Goal: Task Accomplishment & Management: Manage account settings

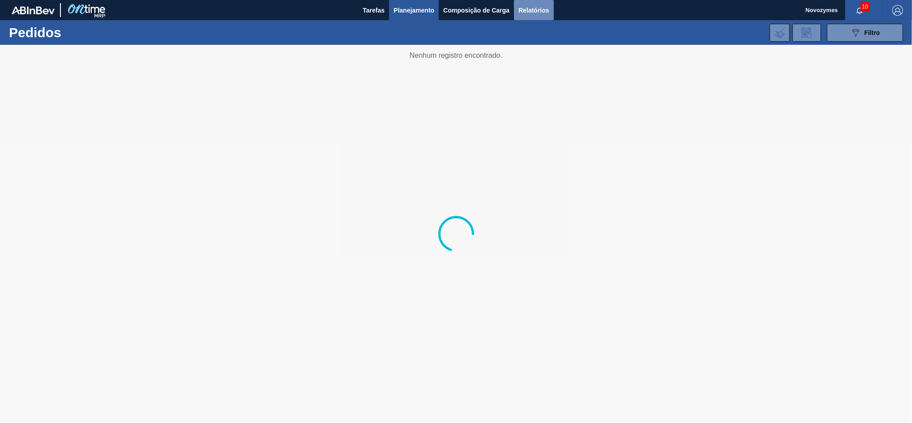
click at [530, 9] on span "Relatórios" at bounding box center [534, 10] width 30 height 11
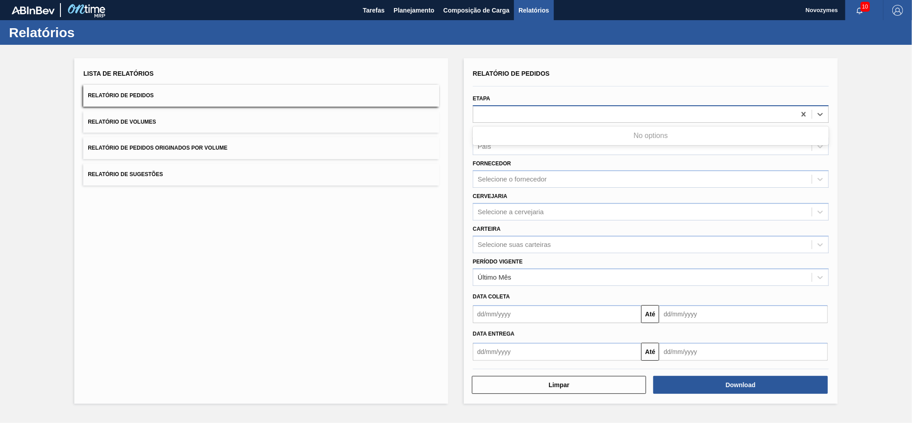
click at [507, 112] on div at bounding box center [634, 113] width 322 height 13
type input "r"
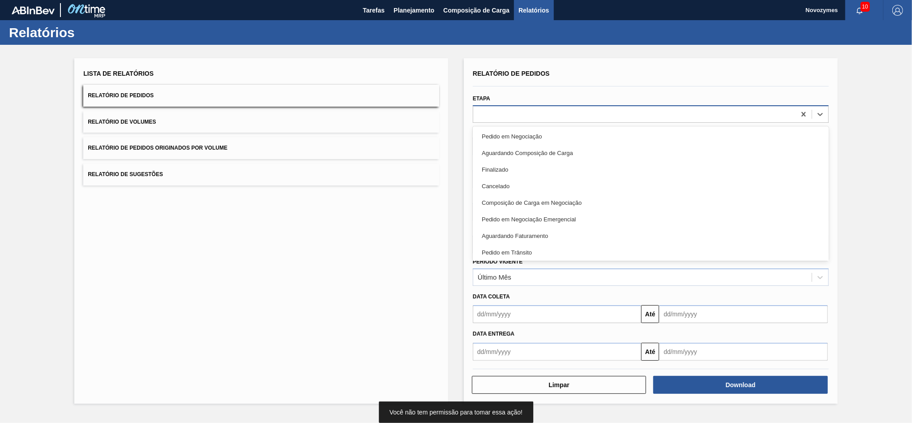
click at [517, 108] on div at bounding box center [634, 113] width 322 height 13
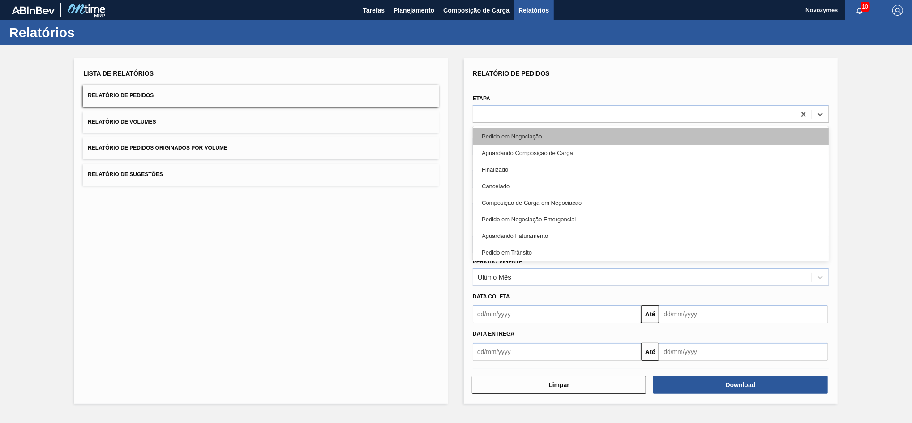
click at [574, 137] on div "Pedido em Negociação" at bounding box center [651, 136] width 356 height 17
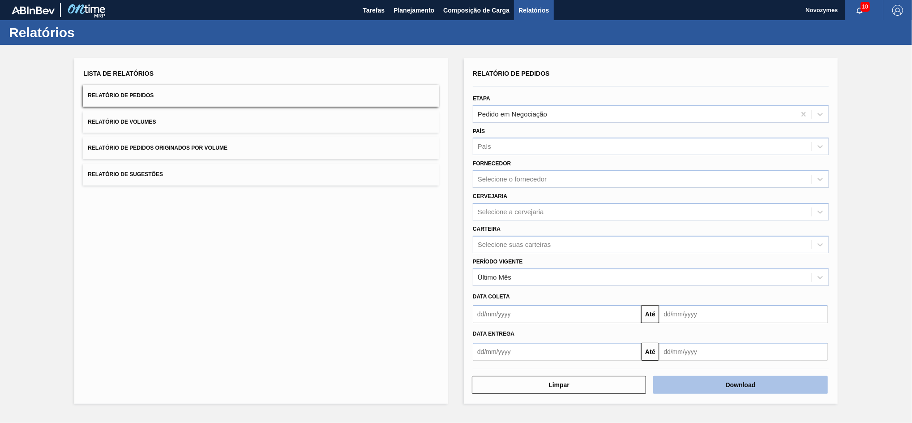
click at [684, 317] on button "Download" at bounding box center [740, 385] width 174 height 18
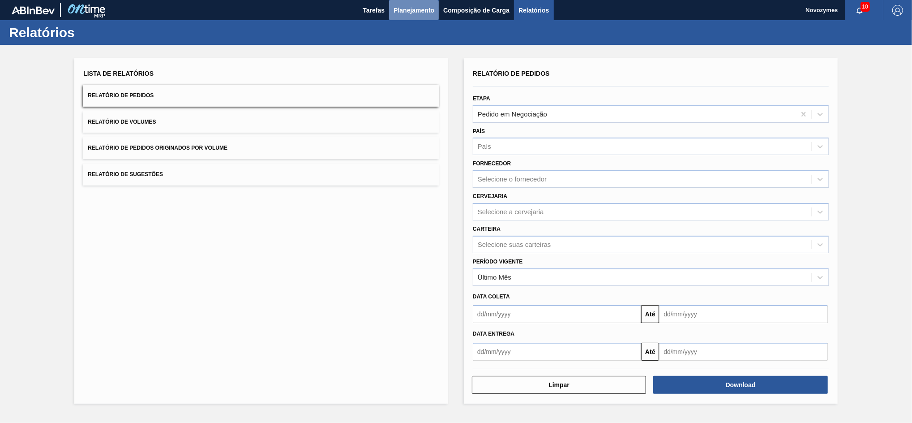
click at [420, 8] on span "Planejamento" at bounding box center [414, 10] width 41 height 11
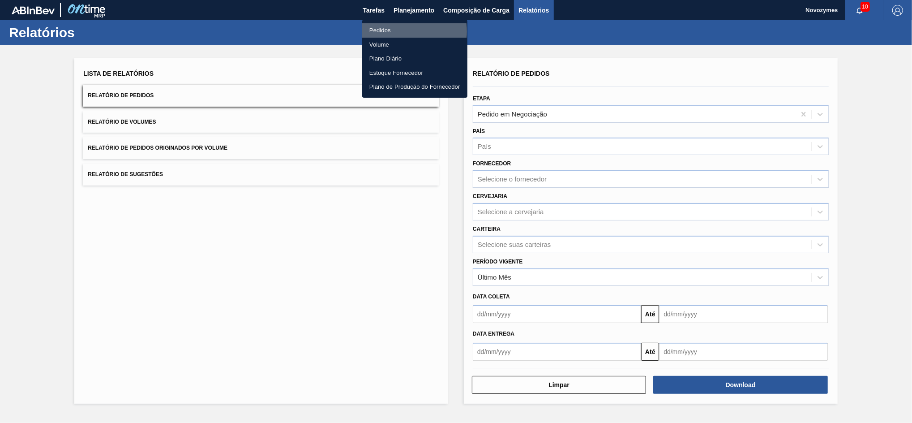
click at [396, 31] on li "Pedidos" at bounding box center [414, 30] width 105 height 14
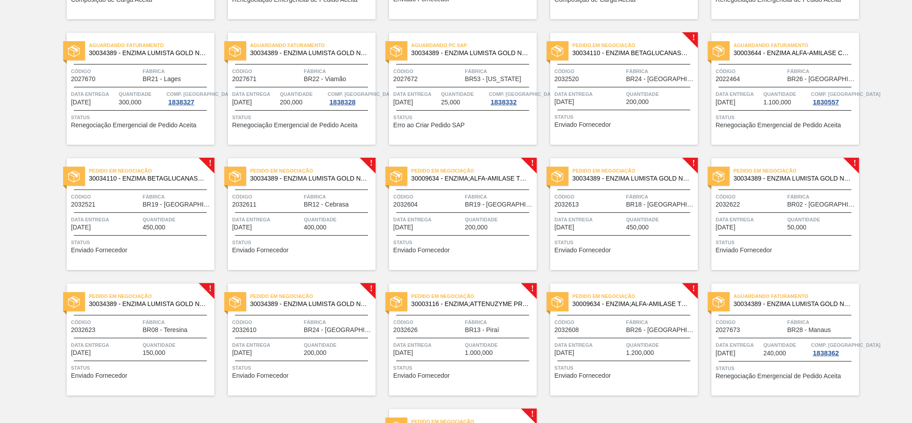
scroll to position [172, 0]
click at [439, 184] on div "Pedido em Negociação 30009634 - ENZIMA;ALFA-AMILASE TERMOESTÁVEL;TERMAMY" at bounding box center [463, 175] width 148 height 20
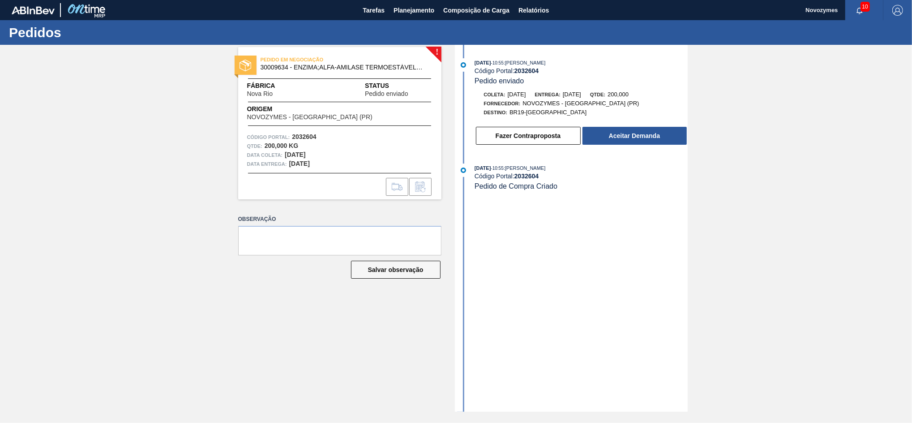
click at [684, 317] on div "! PEDIDO EM NEGOCIAÇÃO 30009634 - ENZIMA;ALFA-AMILASE TERMOESTÁVEL;TERMAMY Fábr…" at bounding box center [456, 228] width 912 height 367
click at [618, 145] on button "Aceitar Demanda" at bounding box center [635, 136] width 104 height 18
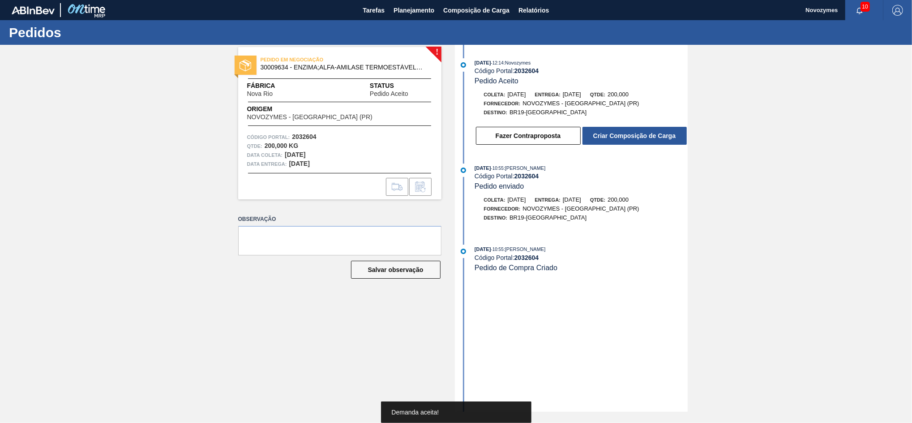
click at [627, 134] on button "Criar Composição de Carga" at bounding box center [635, 136] width 104 height 18
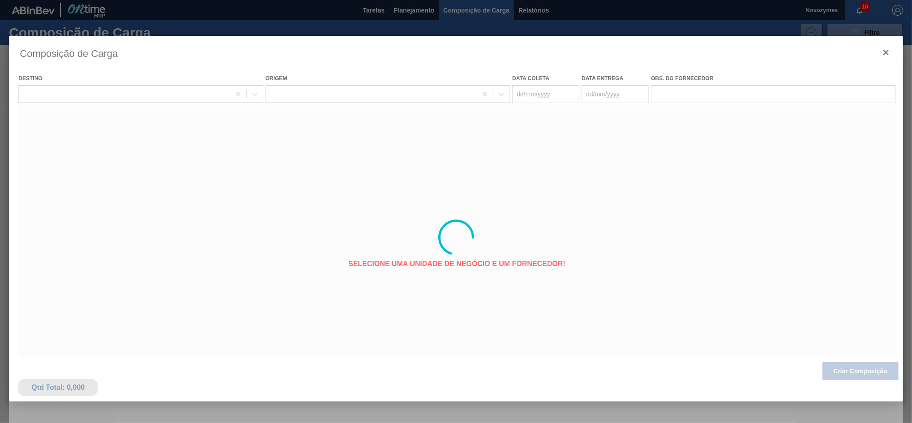
type coleta "[DATE]"
type entrega "[DATE]"
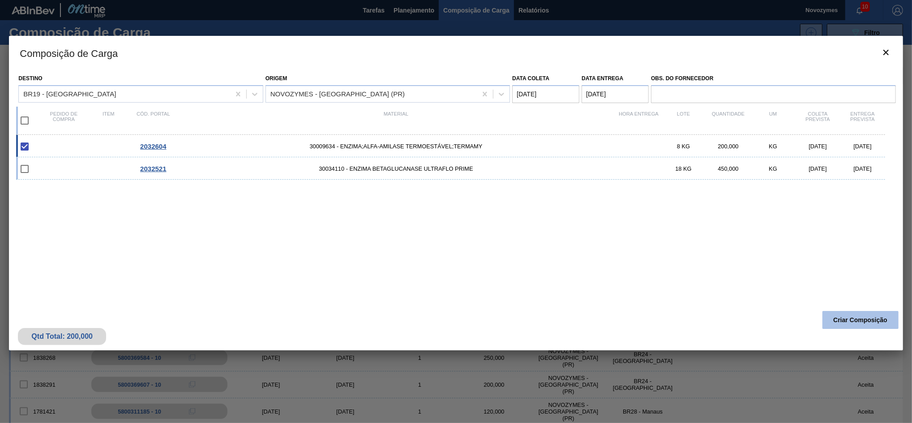
click at [684, 317] on button "Criar Composição" at bounding box center [861, 320] width 76 height 18
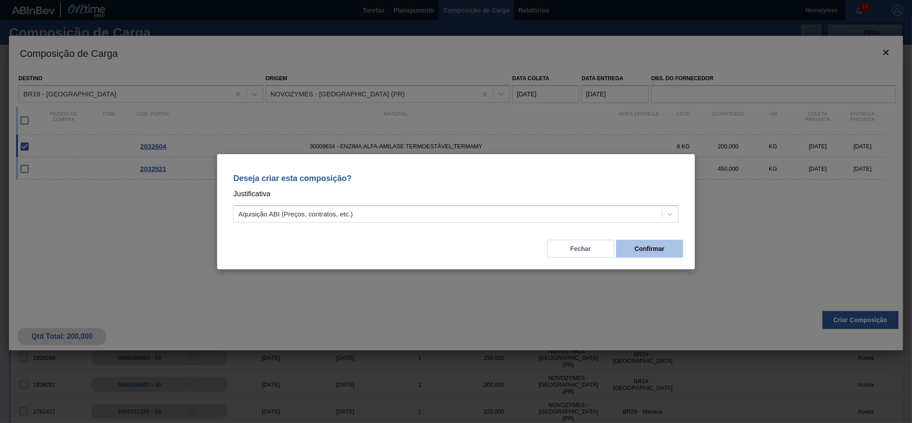
click at [654, 240] on button "Confirmar" at bounding box center [649, 249] width 67 height 18
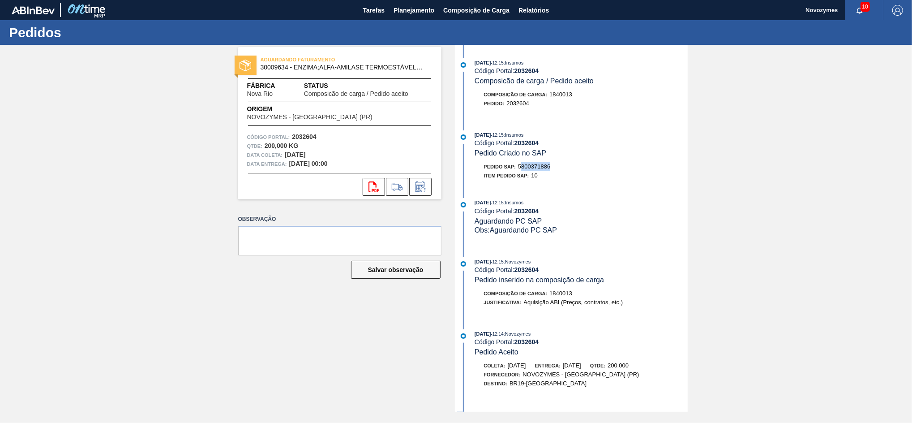
drag, startPoint x: 553, startPoint y: 172, endPoint x: 521, endPoint y: 172, distance: 31.3
click at [521, 171] on div "Pedido SAP: 5800371886" at bounding box center [581, 166] width 213 height 9
drag, startPoint x: 521, startPoint y: 172, endPoint x: 564, endPoint y: 170, distance: 43.0
click at [564, 170] on div "Pedido SAP: 5800371886" at bounding box center [581, 166] width 213 height 9
click at [589, 168] on div "Pedido SAP: 5800371886" at bounding box center [581, 166] width 213 height 9
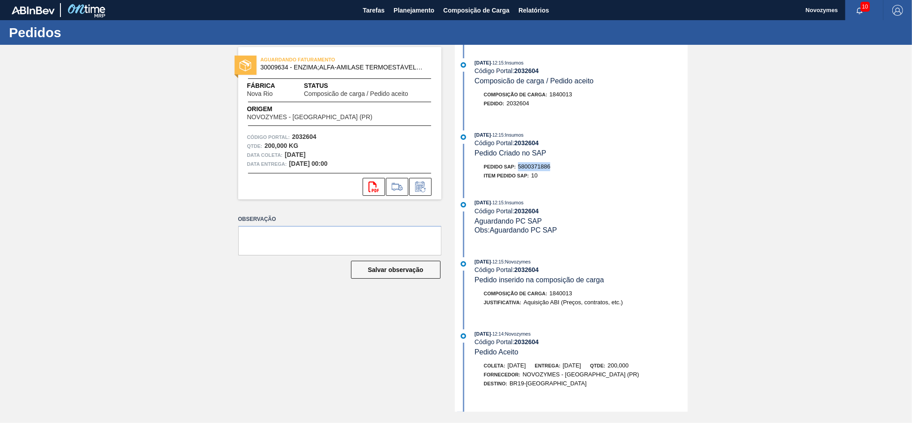
drag, startPoint x: 556, startPoint y: 169, endPoint x: 520, endPoint y: 169, distance: 35.4
click at [520, 169] on div "Pedido SAP: 5800371886" at bounding box center [581, 166] width 213 height 9
copy span "5800371886"
click at [409, 15] on span "Planejamento" at bounding box center [414, 10] width 41 height 11
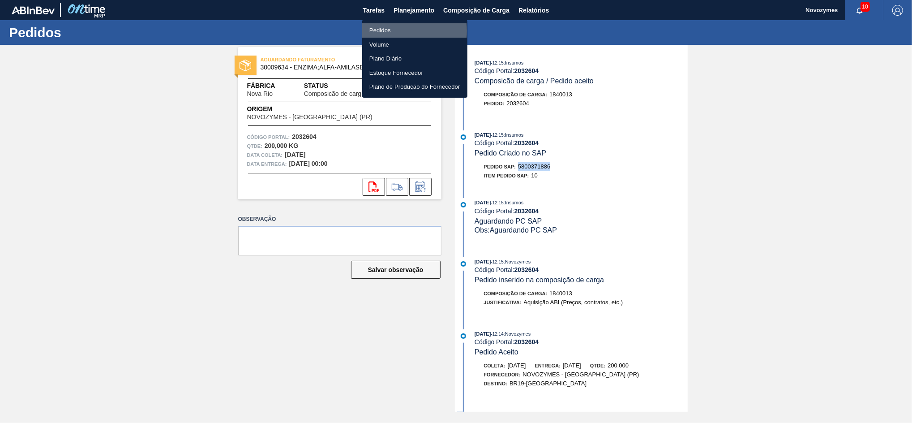
click at [381, 31] on li "Pedidos" at bounding box center [414, 30] width 105 height 14
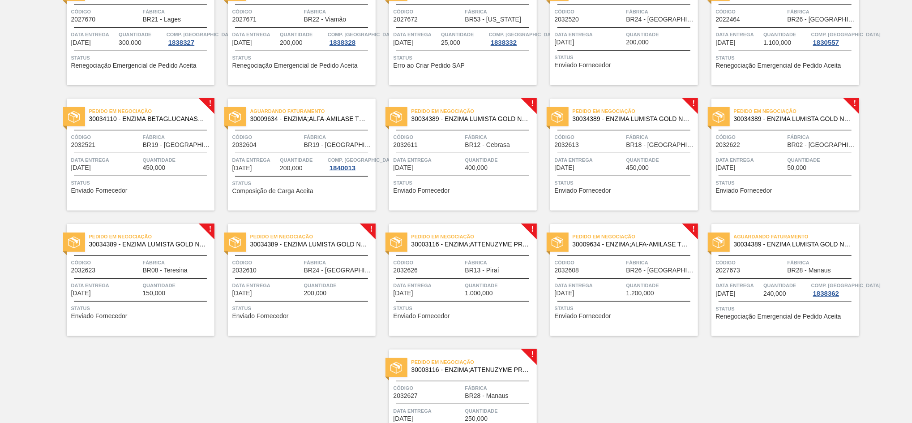
scroll to position [304, 0]
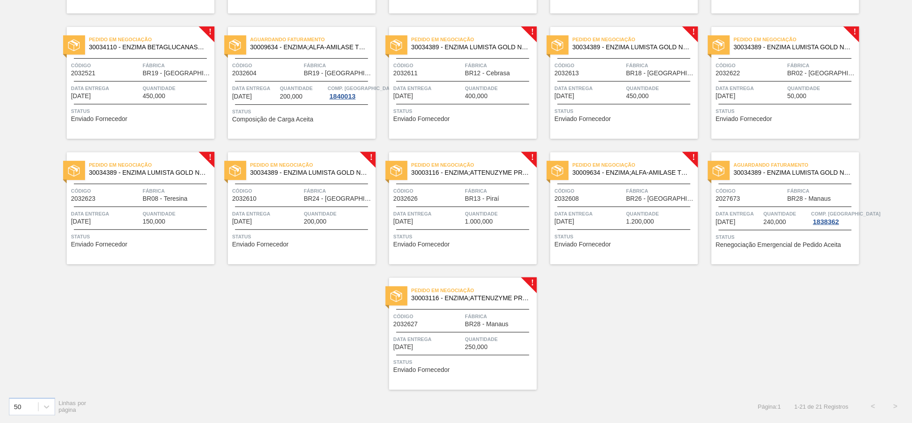
click at [612, 203] on div "Pedido em Negociação 30009634 - ENZIMA;ALFA-AMILASE TERMOESTÁVEL;TERMAMY Código…" at bounding box center [624, 208] width 148 height 112
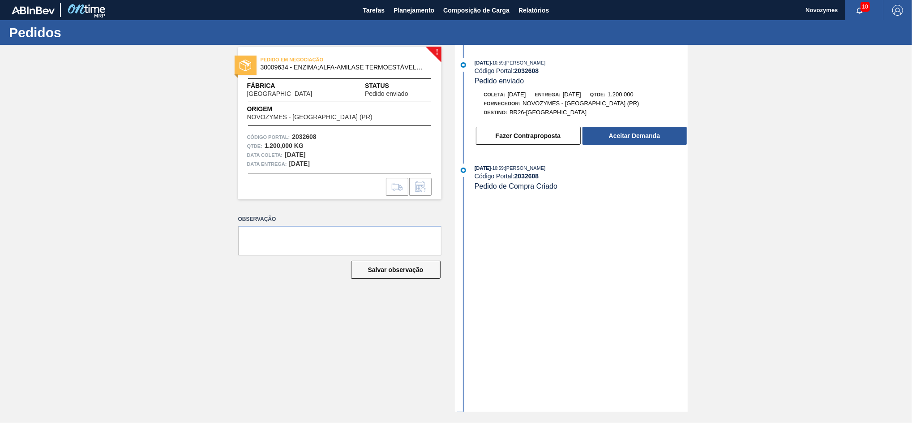
click at [622, 125] on div "Fazer Contraproposta Aceitar Demanda" at bounding box center [572, 133] width 231 height 24
click at [614, 136] on button "Aceitar Demanda" at bounding box center [635, 136] width 104 height 18
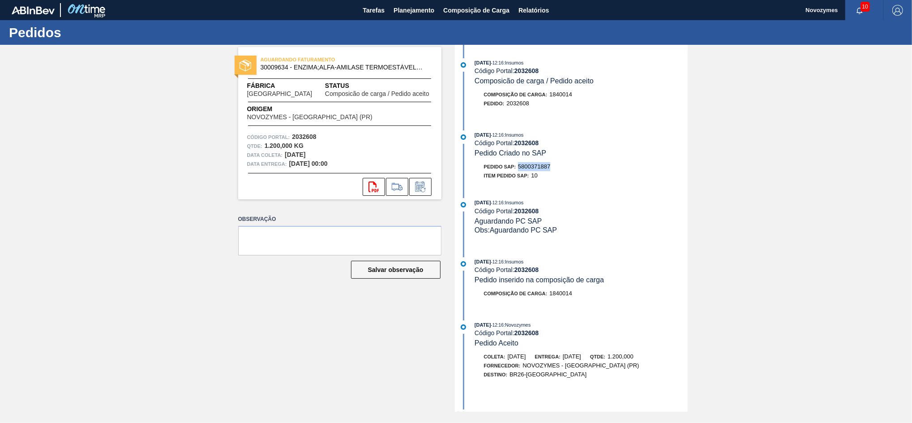
drag, startPoint x: 557, startPoint y: 168, endPoint x: 518, endPoint y: 169, distance: 39.4
click at [518, 169] on div "Pedido SAP: 5800371887" at bounding box center [581, 166] width 213 height 9
copy span "5800371887"
click at [400, 18] on button "Planejamento" at bounding box center [414, 10] width 50 height 20
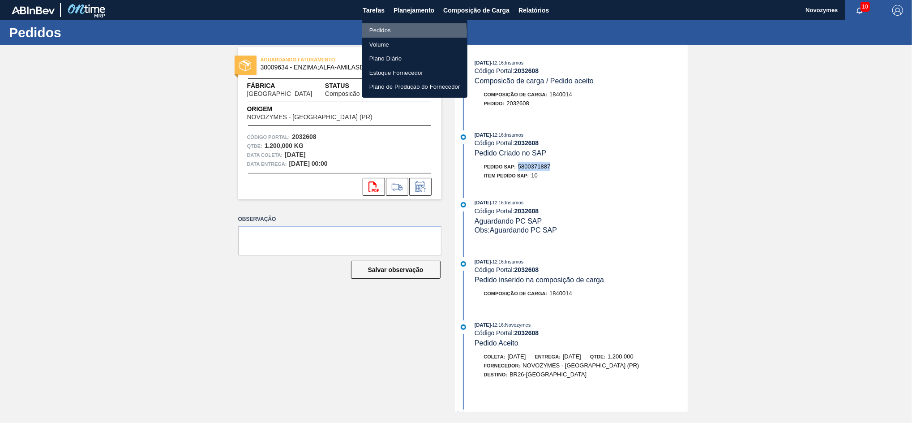
click at [389, 33] on li "Pedidos" at bounding box center [414, 30] width 105 height 14
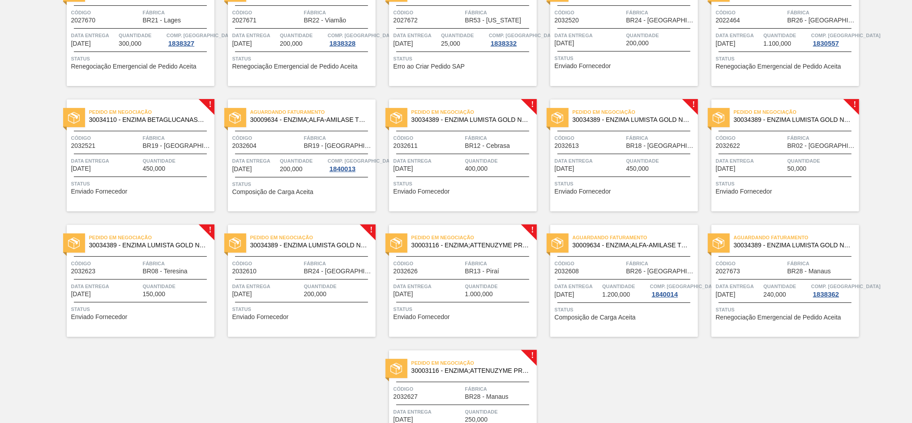
scroll to position [301, 0]
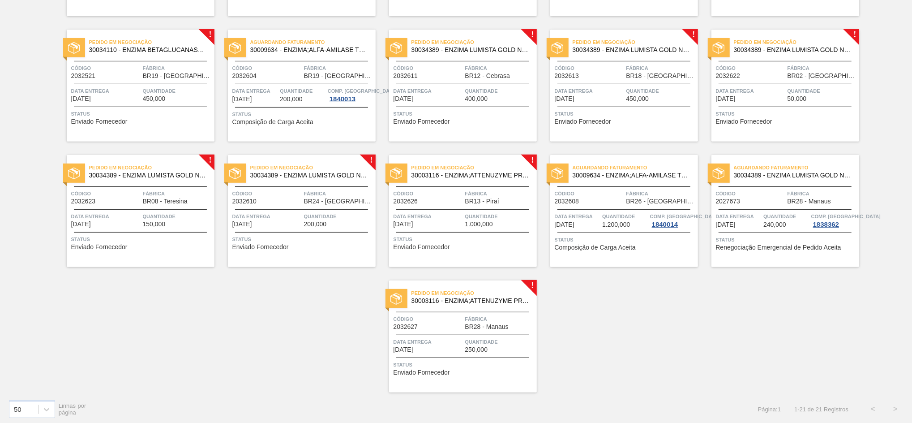
click at [442, 322] on span "Código" at bounding box center [428, 318] width 69 height 9
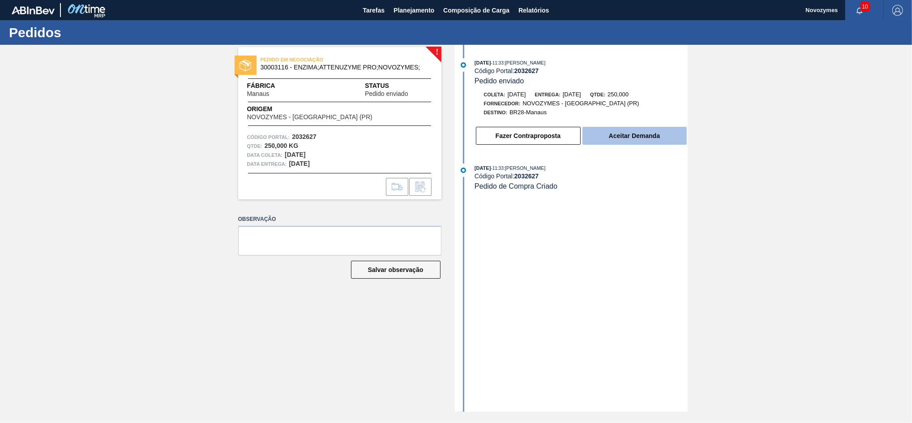
click at [622, 133] on button "Aceitar Demanda" at bounding box center [635, 136] width 104 height 18
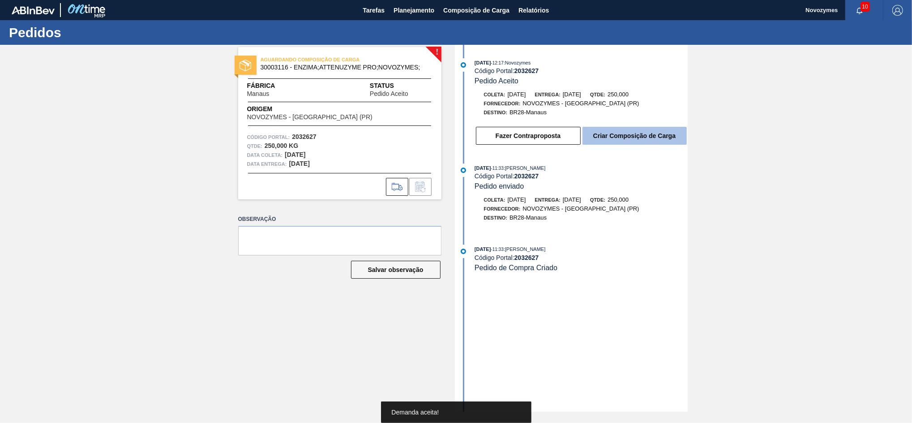
click at [630, 139] on button "Criar Composição de Carga" at bounding box center [635, 136] width 104 height 18
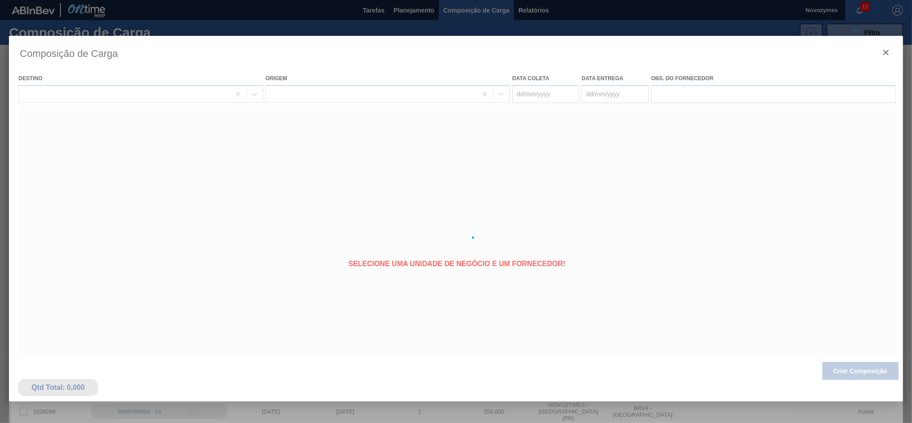
type coleta "[DATE]"
type entrega "[DATE]"
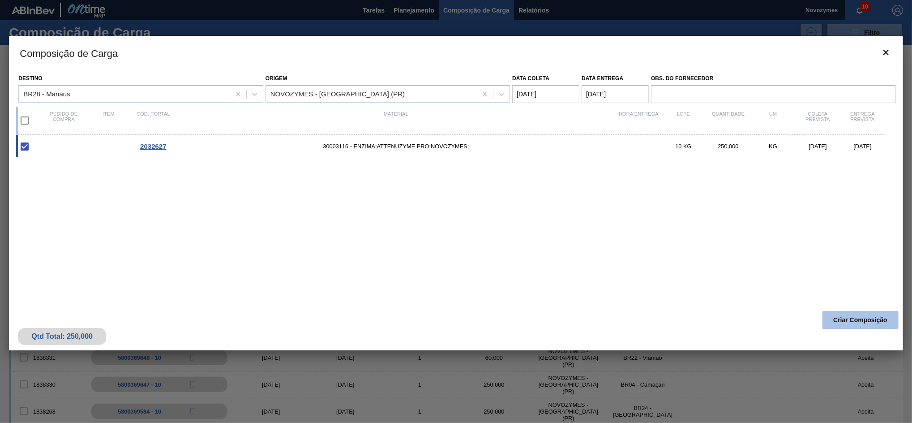
click at [836, 317] on button "Criar Composição" at bounding box center [861, 320] width 76 height 18
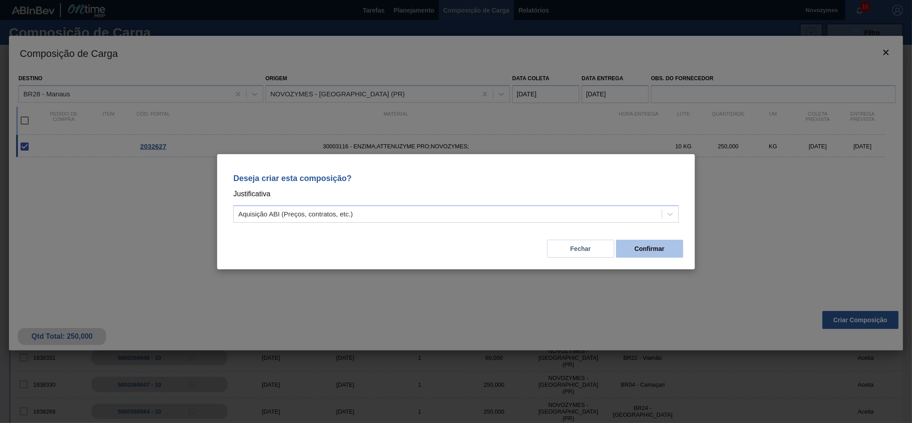
click at [636, 252] on button "Confirmar" at bounding box center [649, 249] width 67 height 18
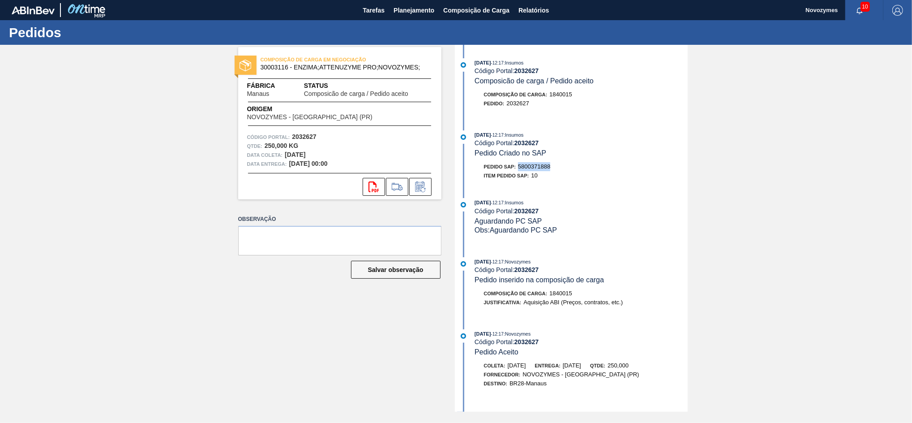
drag, startPoint x: 554, startPoint y: 167, endPoint x: 517, endPoint y: 170, distance: 36.8
click at [517, 170] on div "Pedido SAP: 5800371888" at bounding box center [581, 166] width 213 height 9
copy span "5800371888"
click at [404, 5] on span "Planejamento" at bounding box center [414, 10] width 41 height 11
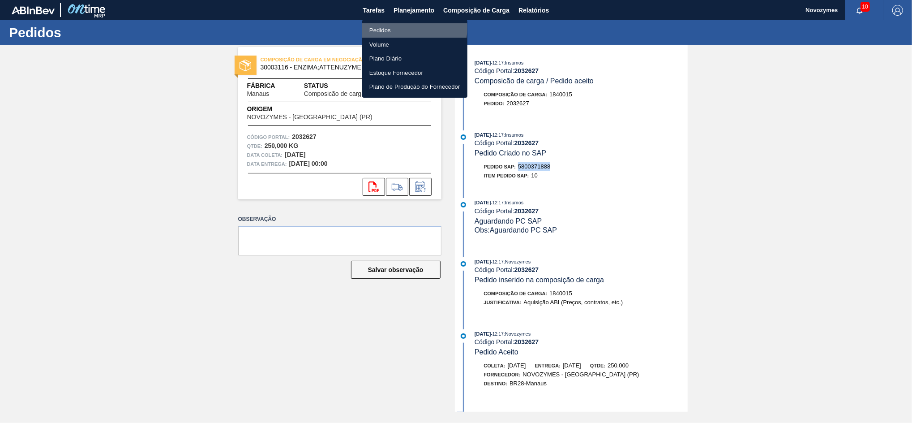
click at [389, 27] on li "Pedidos" at bounding box center [414, 30] width 105 height 14
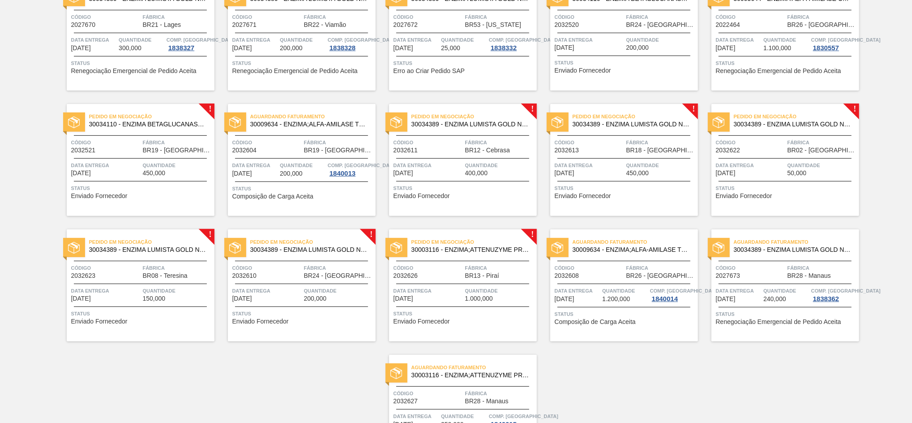
scroll to position [227, 0]
click at [444, 295] on div "Data entrega 07/10/2025" at bounding box center [428, 294] width 69 height 16
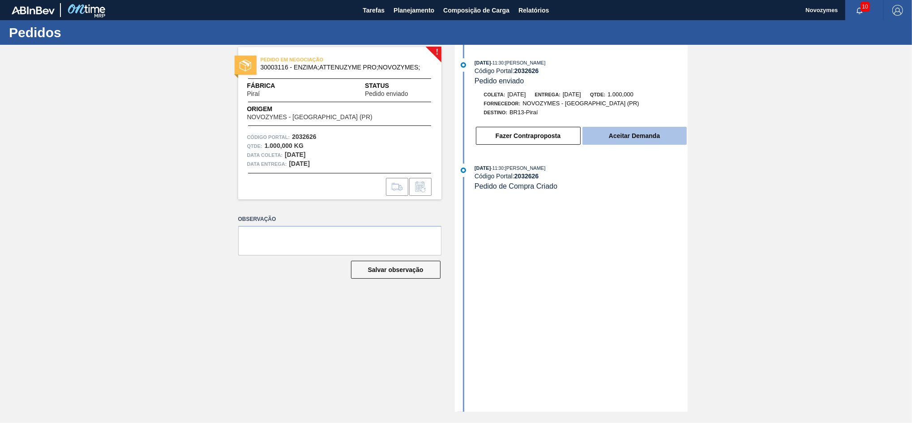
click at [600, 144] on button "Aceitar Demanda" at bounding box center [635, 136] width 104 height 18
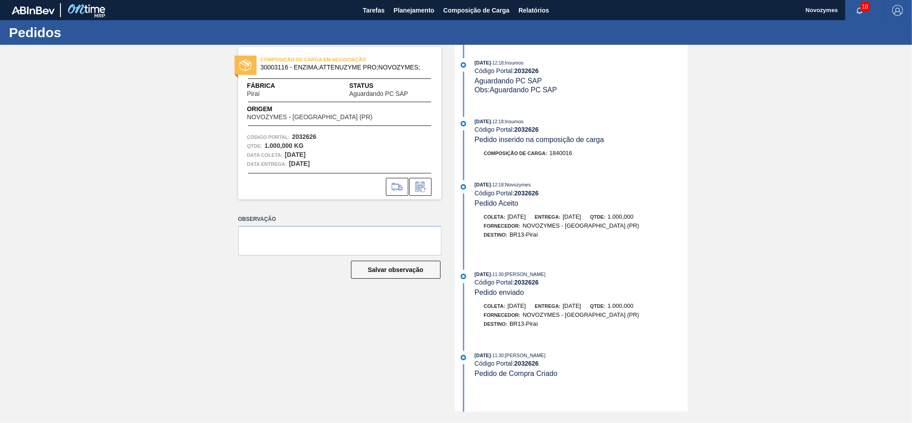
click at [323, 344] on div "COMPOSIÇÃO DE CARGA EM NEGOCIAÇÃO 30003116 - ENZIMA;ATTENUZYME PRO;NOVOZYMES; F…" at bounding box center [333, 228] width 217 height 367
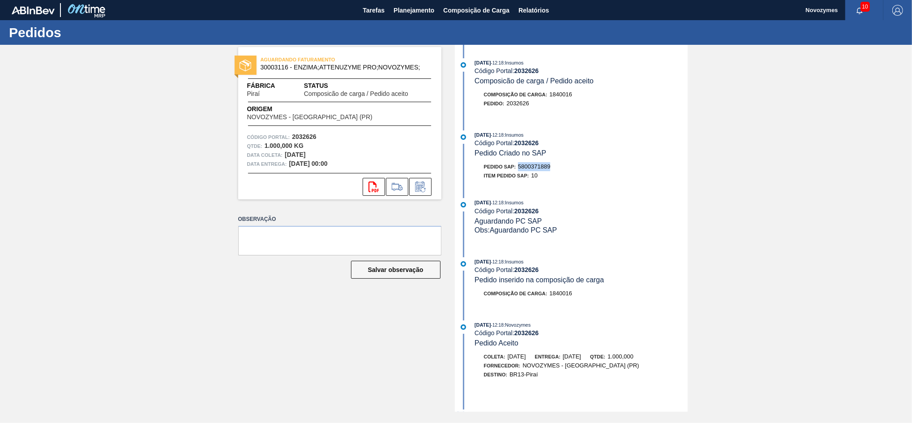
drag, startPoint x: 559, startPoint y: 168, endPoint x: 519, endPoint y: 172, distance: 40.5
click at [519, 171] on div "Pedido SAP: 5800371889" at bounding box center [581, 166] width 213 height 9
copy span "5800371889"
click at [406, 12] on span "Planejamento" at bounding box center [414, 10] width 41 height 11
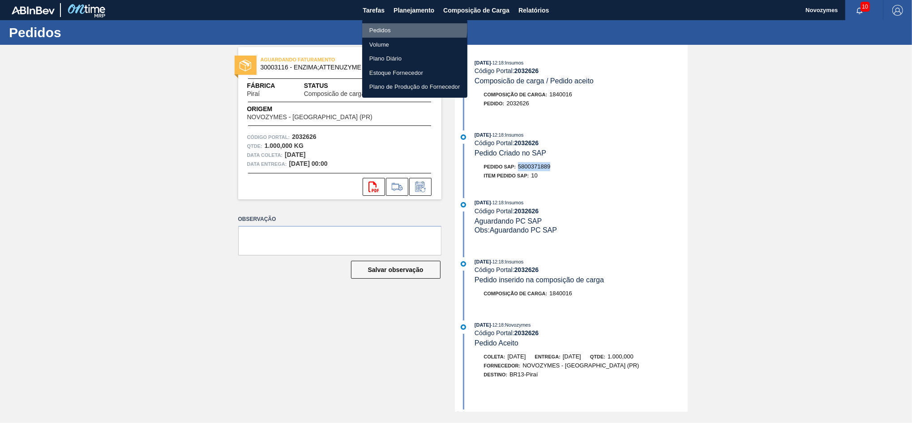
click at [386, 27] on li "Pedidos" at bounding box center [414, 30] width 105 height 14
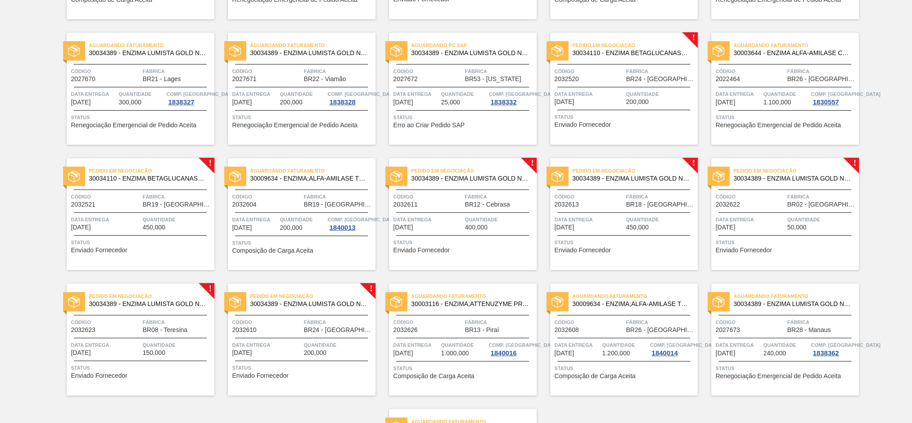
scroll to position [212, 0]
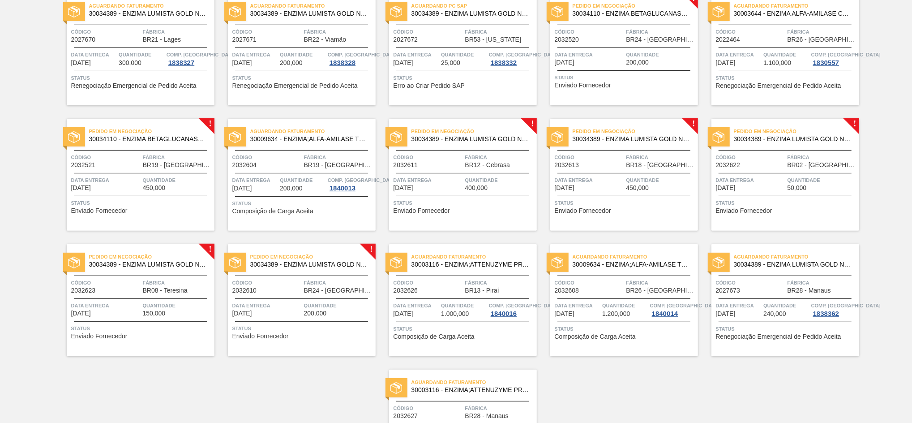
click at [134, 160] on span "Código" at bounding box center [105, 157] width 69 height 9
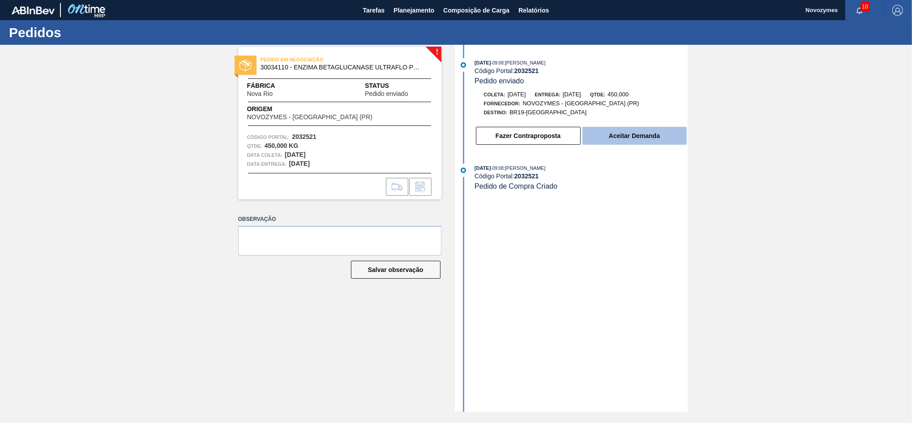
click at [623, 140] on button "Aceitar Demanda" at bounding box center [635, 136] width 104 height 18
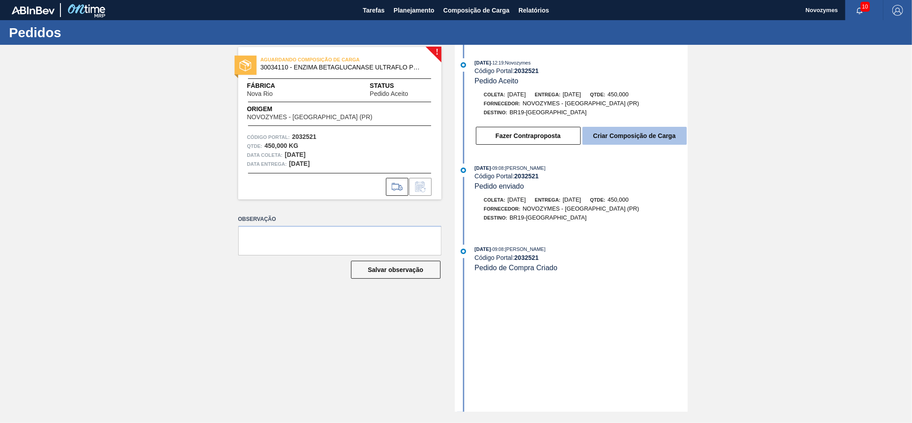
click at [638, 145] on button "Criar Composição de Carga" at bounding box center [635, 136] width 104 height 18
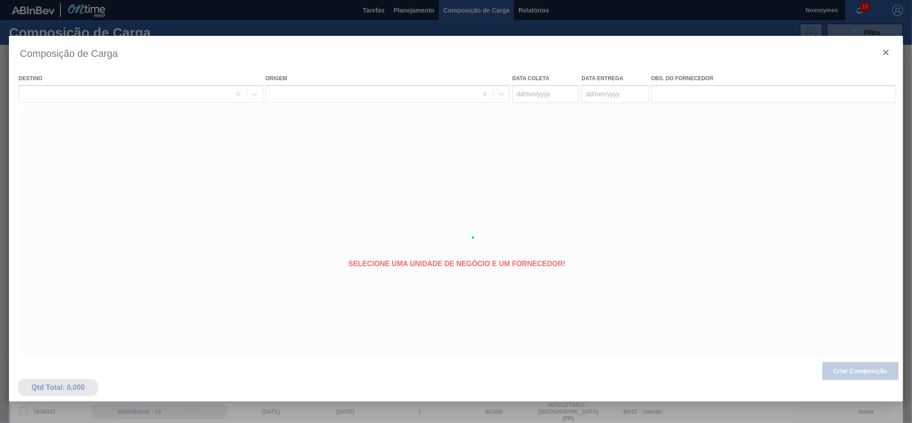
type coleta "[DATE]"
type entrega "[DATE]"
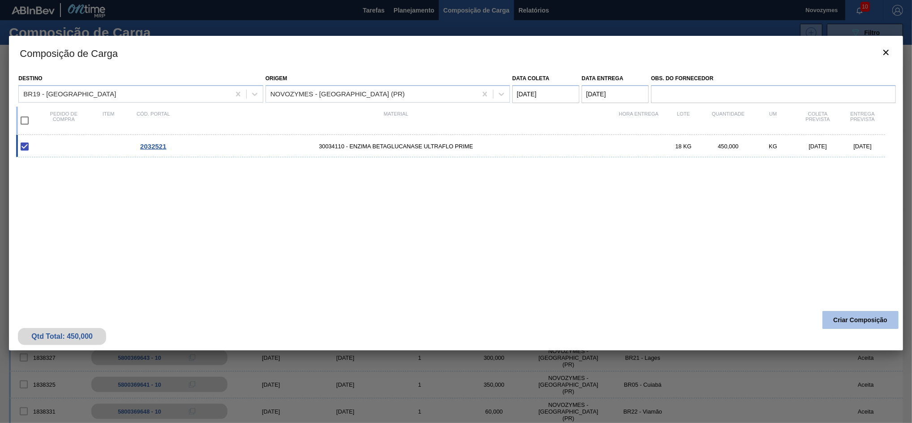
click at [828, 320] on button "Criar Composição" at bounding box center [861, 320] width 76 height 18
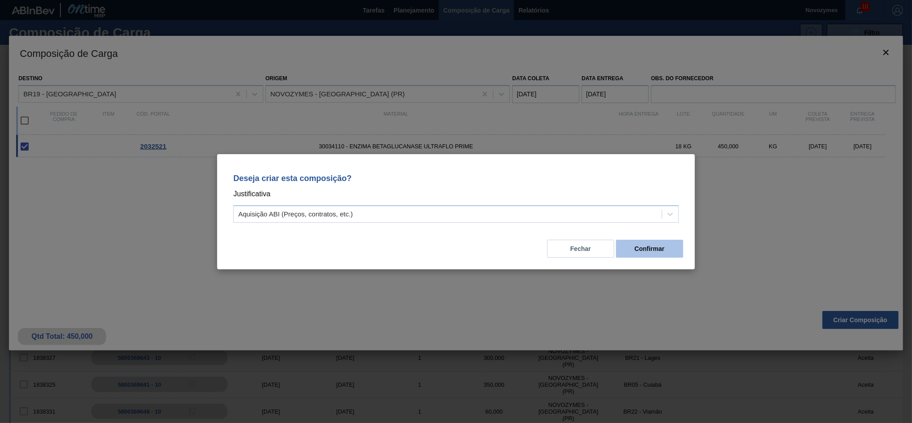
click at [653, 248] on button "Confirmar" at bounding box center [649, 249] width 67 height 18
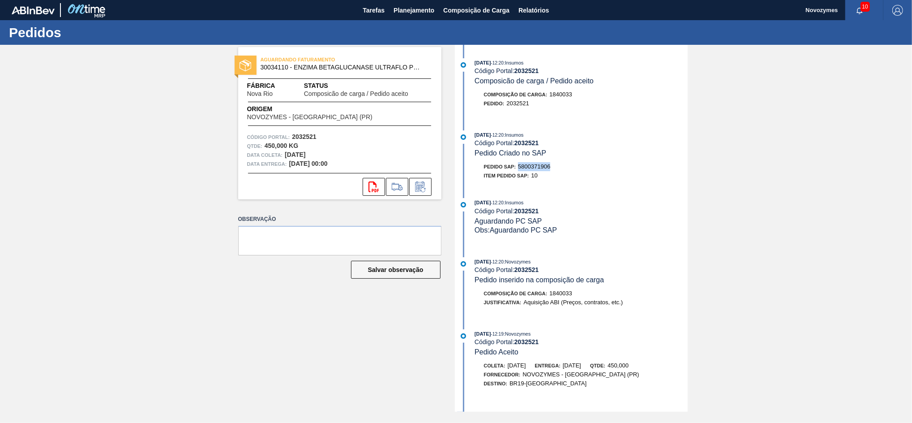
drag, startPoint x: 558, startPoint y: 170, endPoint x: 519, endPoint y: 168, distance: 39.4
click at [519, 168] on div "Pedido SAP: 5800371906" at bounding box center [581, 166] width 213 height 9
copy span "5800371906"
click at [399, 6] on span "Planejamento" at bounding box center [414, 10] width 41 height 11
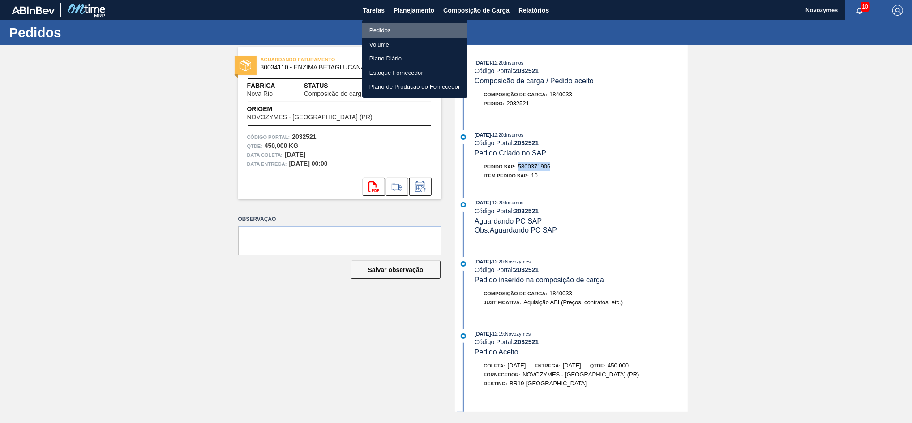
click at [381, 30] on li "Pedidos" at bounding box center [414, 30] width 105 height 14
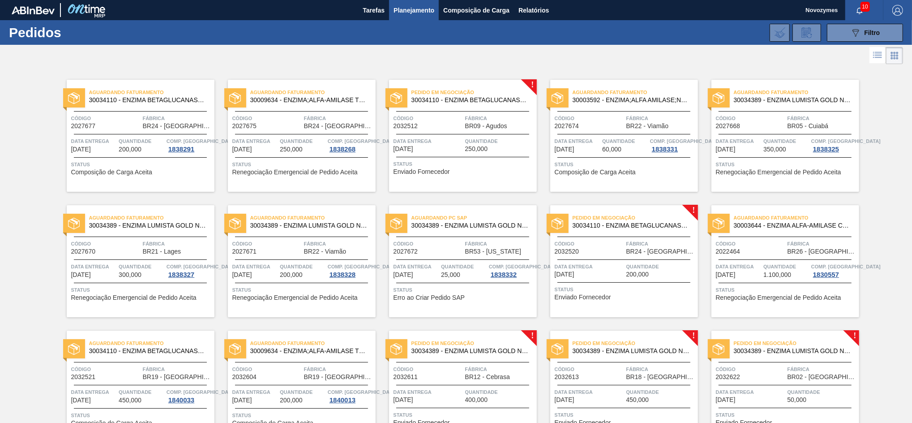
click at [413, 146] on span "[DATE]" at bounding box center [404, 149] width 20 height 7
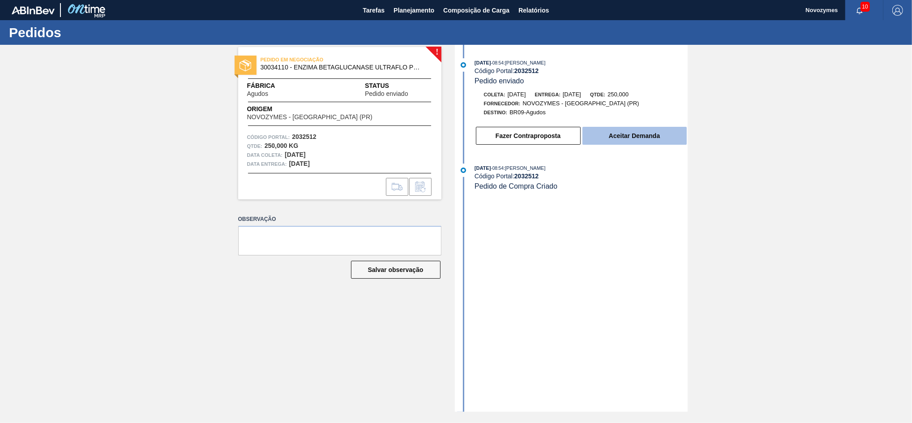
click at [606, 139] on button "Aceitar Demanda" at bounding box center [635, 136] width 104 height 18
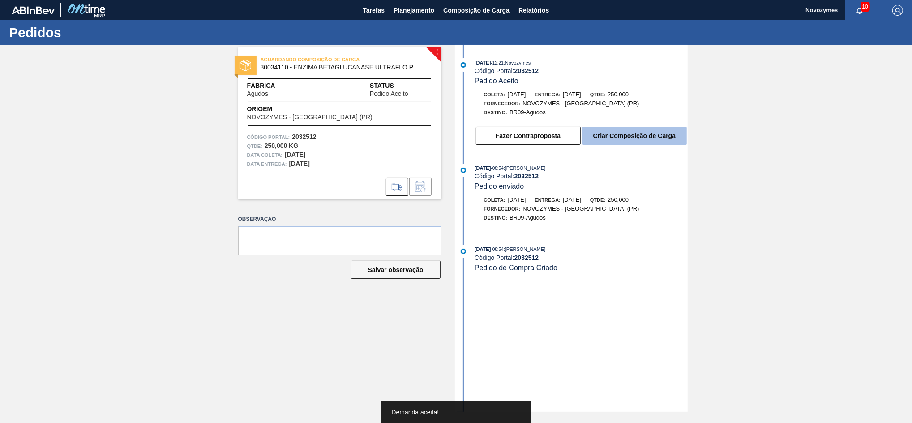
click at [609, 140] on button "Criar Composição de Carga" at bounding box center [635, 136] width 104 height 18
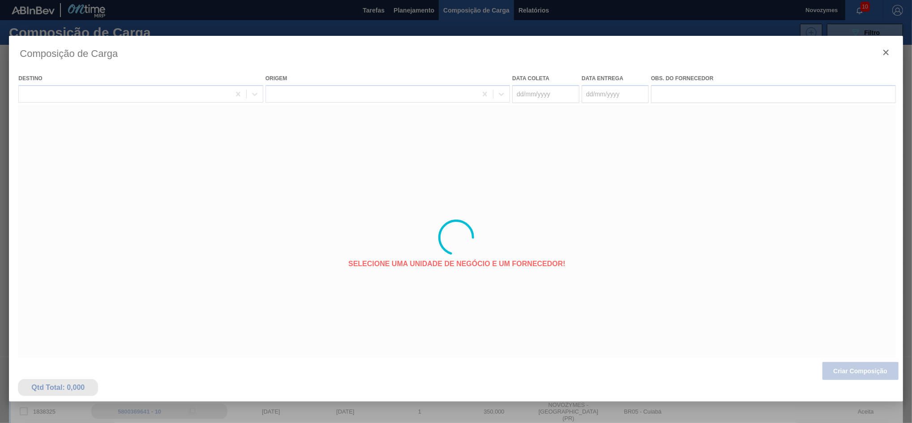
type coleta "[DATE]"
type entrega "[DATE]"
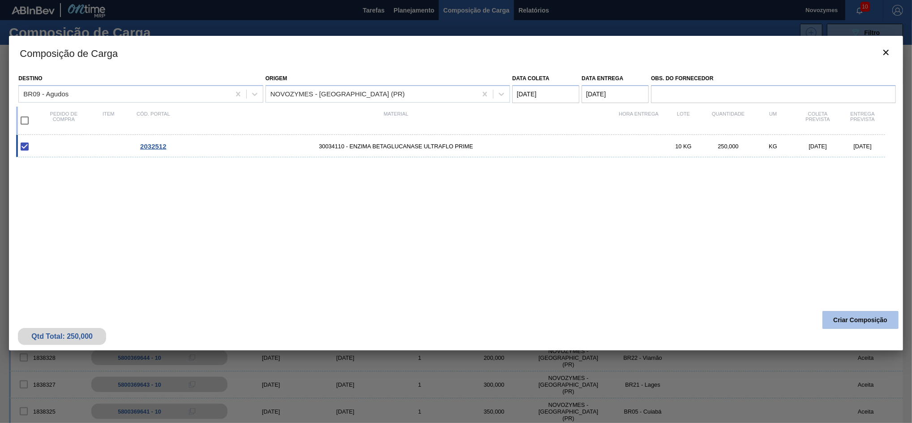
click at [837, 318] on button "Criar Composição" at bounding box center [861, 320] width 76 height 18
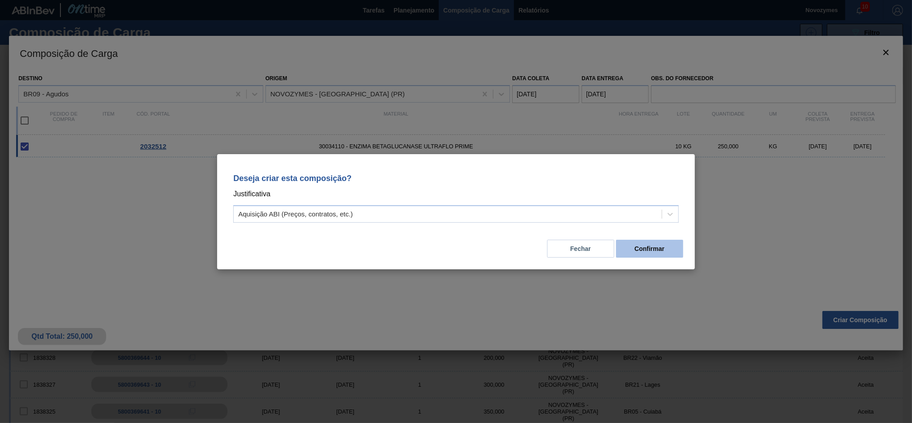
click at [639, 246] on button "Confirmar" at bounding box center [649, 249] width 67 height 18
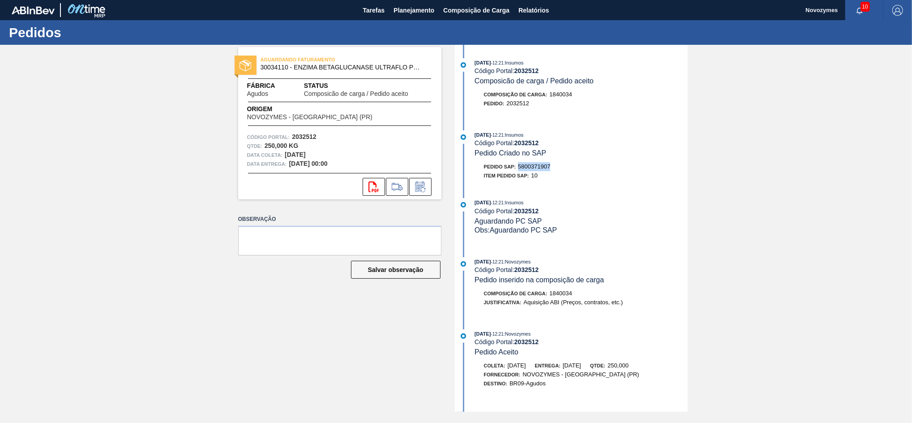
drag, startPoint x: 555, startPoint y: 169, endPoint x: 521, endPoint y: 170, distance: 34.5
click at [521, 170] on div "Pedido SAP: 5800371907" at bounding box center [581, 166] width 213 height 9
copy span "5800371907"
click at [413, 1] on button "Planejamento" at bounding box center [414, 10] width 50 height 20
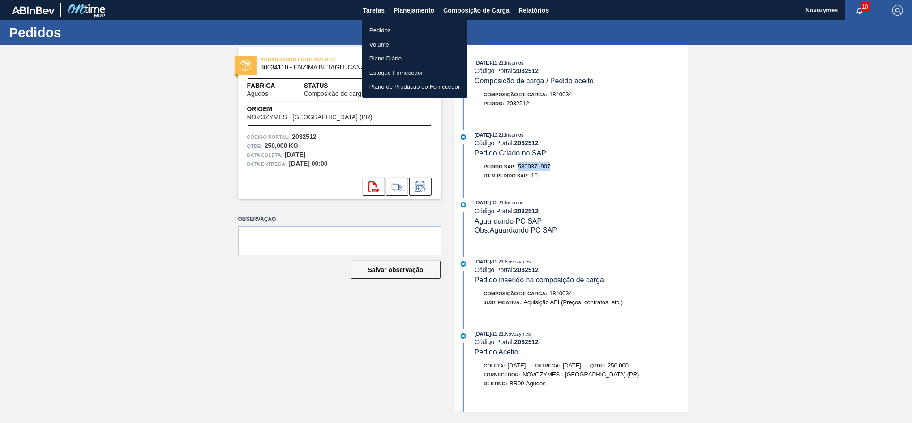
click at [382, 30] on li "Pedidos" at bounding box center [414, 30] width 105 height 14
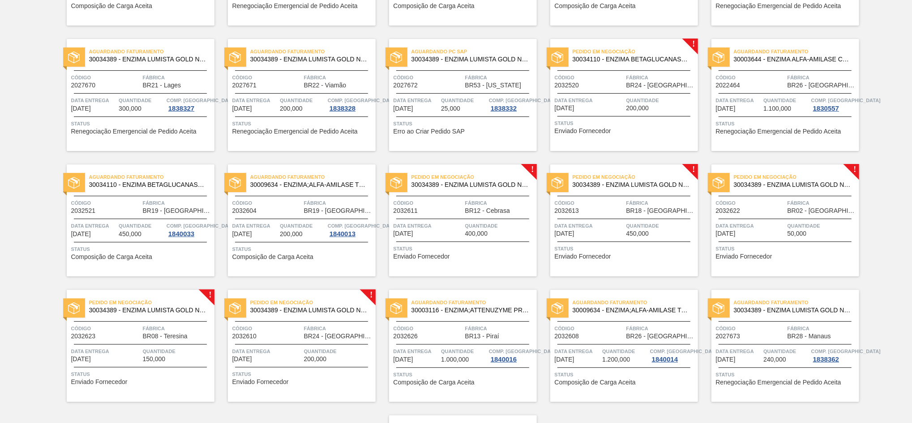
scroll to position [178, 0]
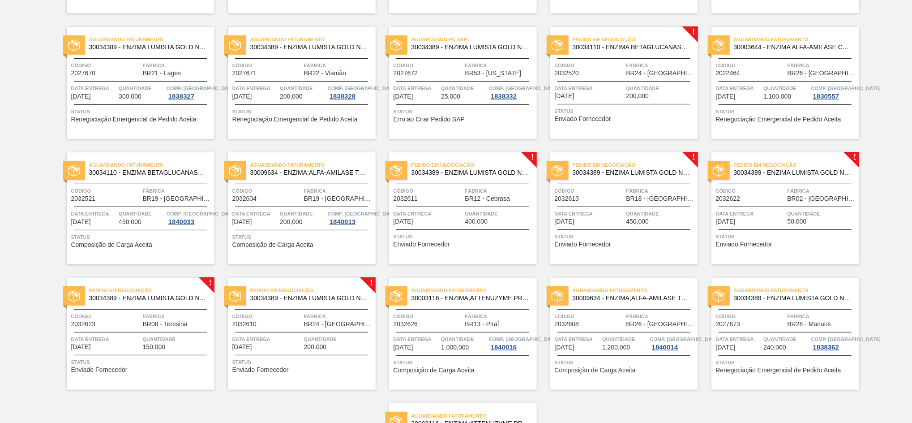
click at [606, 56] on div "Pedido em Negociação 30034110 - ENZIMA BETAGLUCANASE ULTRAFLO PRIME Código 2032…" at bounding box center [624, 83] width 148 height 112
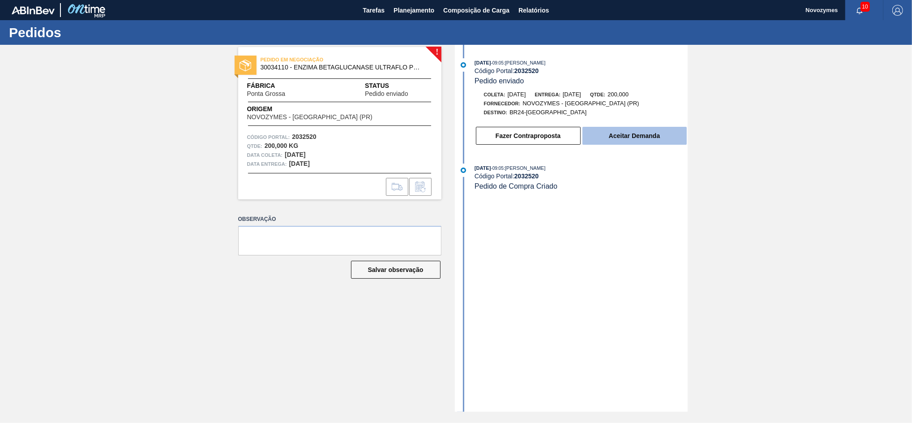
click at [600, 137] on button "Aceitar Demanda" at bounding box center [635, 136] width 104 height 18
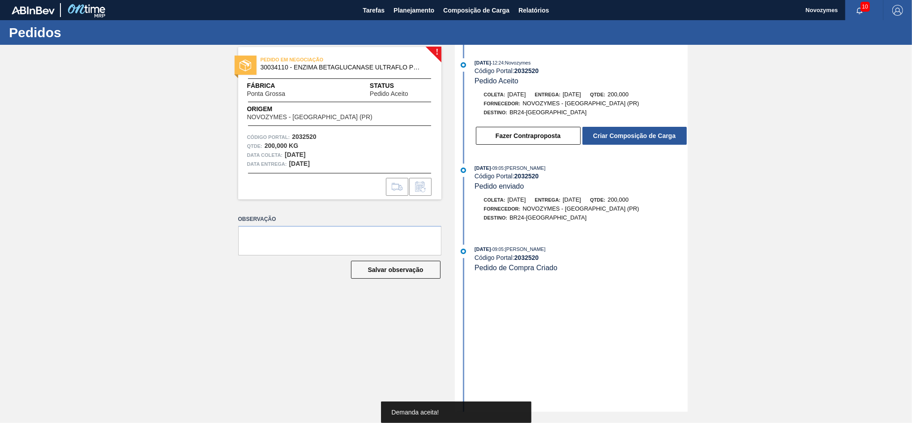
click at [600, 137] on button "Criar Composição de Carga" at bounding box center [635, 136] width 104 height 18
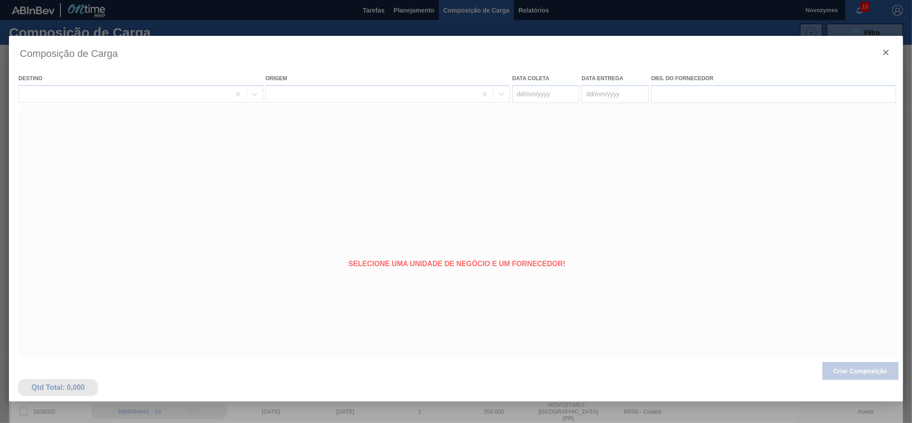
type coleta "22/09/2025"
type entrega "29/09/2025"
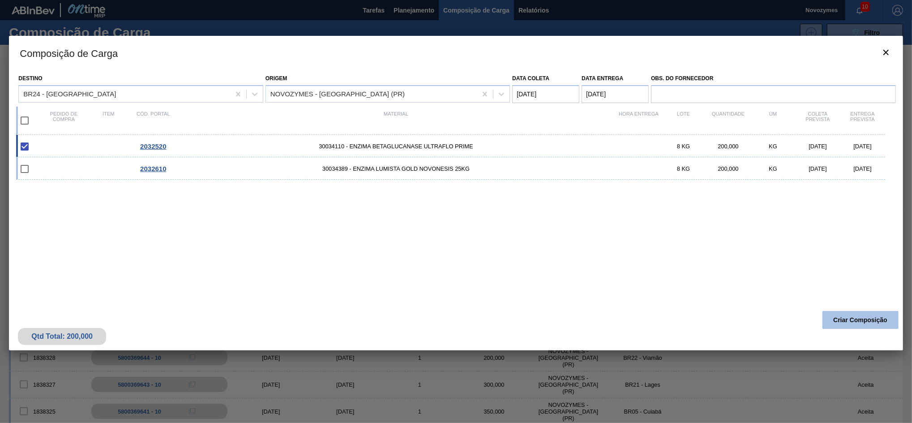
click at [833, 313] on button "Criar Composição" at bounding box center [861, 320] width 76 height 18
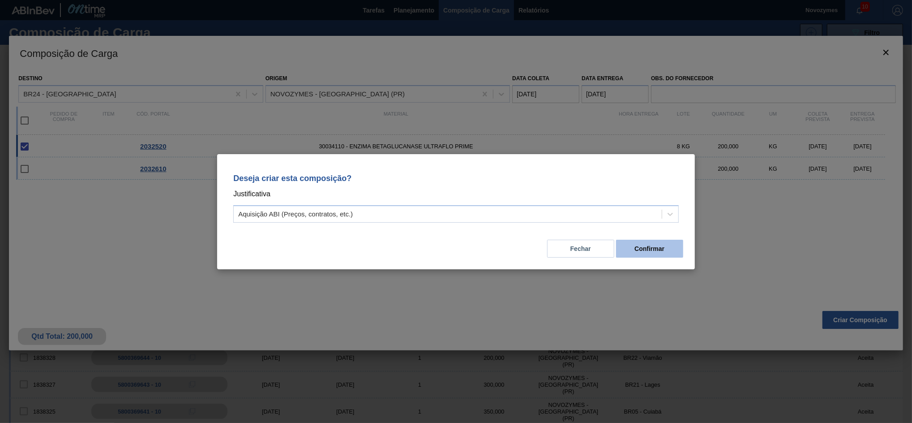
click at [633, 246] on button "Confirmar" at bounding box center [649, 249] width 67 height 18
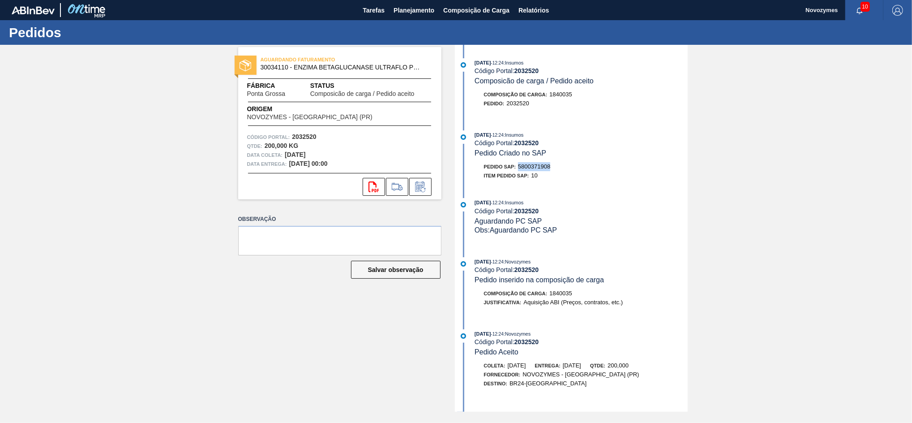
drag, startPoint x: 558, startPoint y: 167, endPoint x: 519, endPoint y: 169, distance: 39.0
click at [519, 169] on div "Pedido SAP: 5800371908" at bounding box center [581, 166] width 213 height 9
copy span "5800371908"
click at [410, 12] on span "Planejamento" at bounding box center [414, 10] width 41 height 11
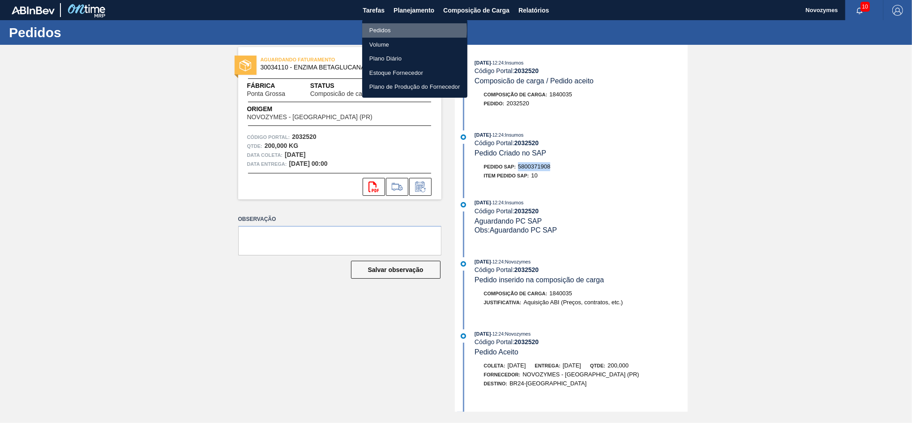
click at [389, 30] on li "Pedidos" at bounding box center [414, 30] width 105 height 14
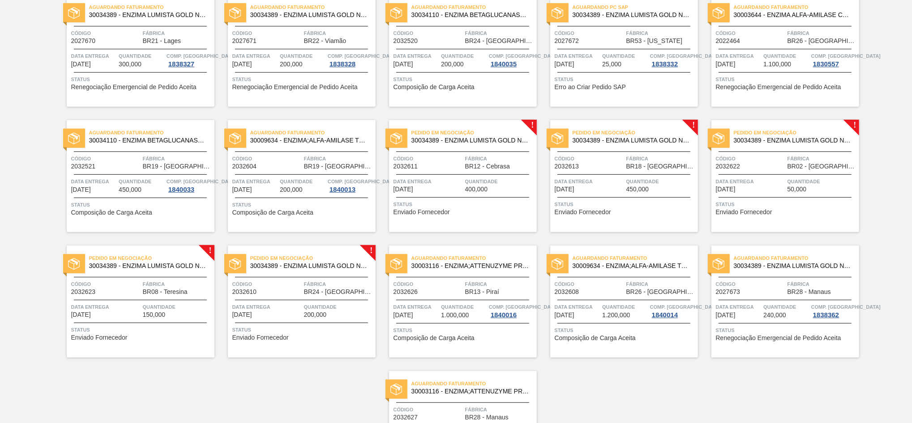
scroll to position [211, 0]
click at [109, 281] on span "Código" at bounding box center [105, 283] width 69 height 9
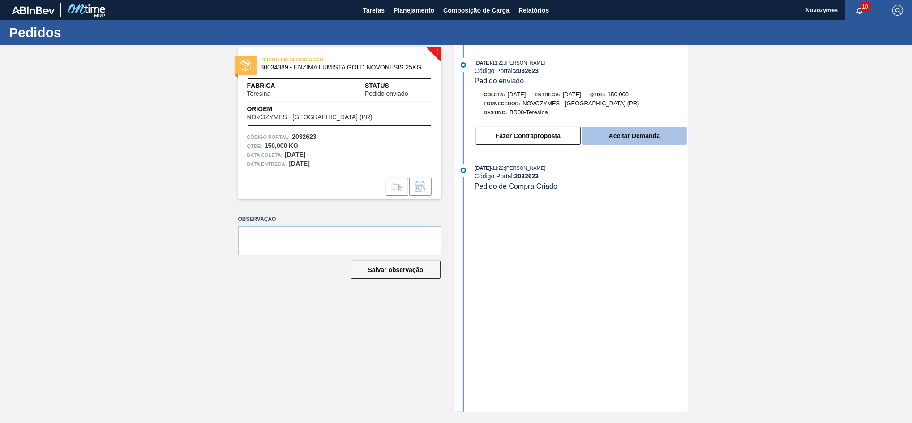
click at [628, 134] on button "Aceitar Demanda" at bounding box center [635, 136] width 104 height 18
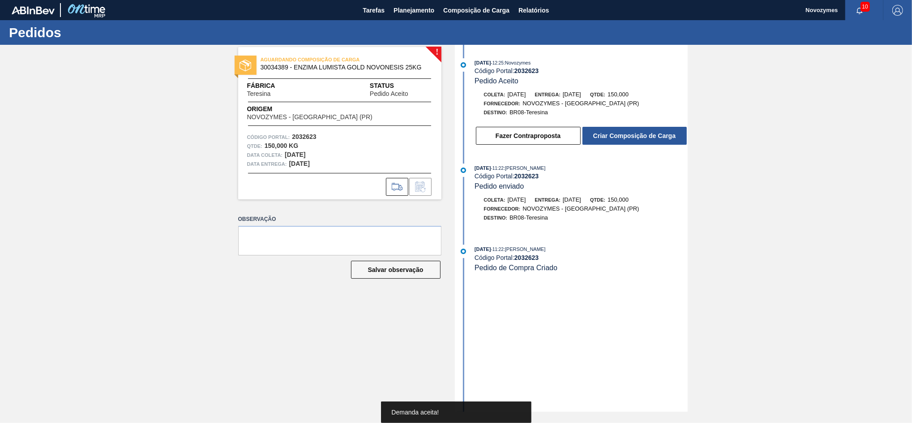
click at [628, 134] on button "Criar Composição de Carga" at bounding box center [635, 136] width 104 height 18
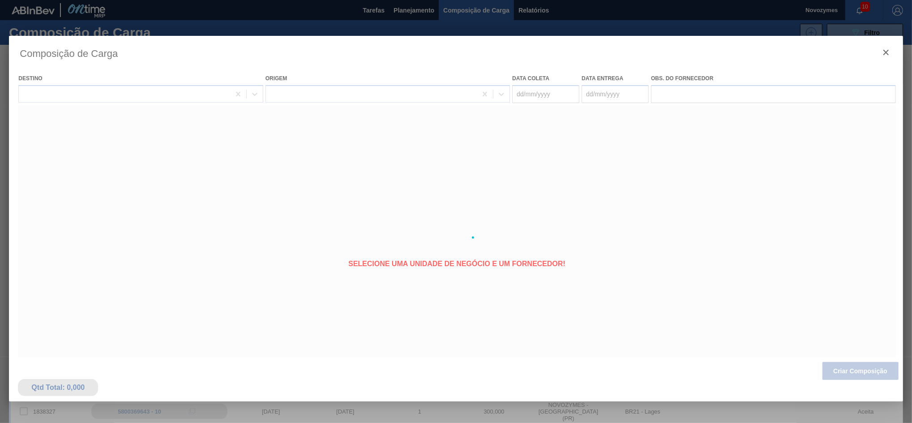
type coleta "[DATE]"
type entrega "[DATE]"
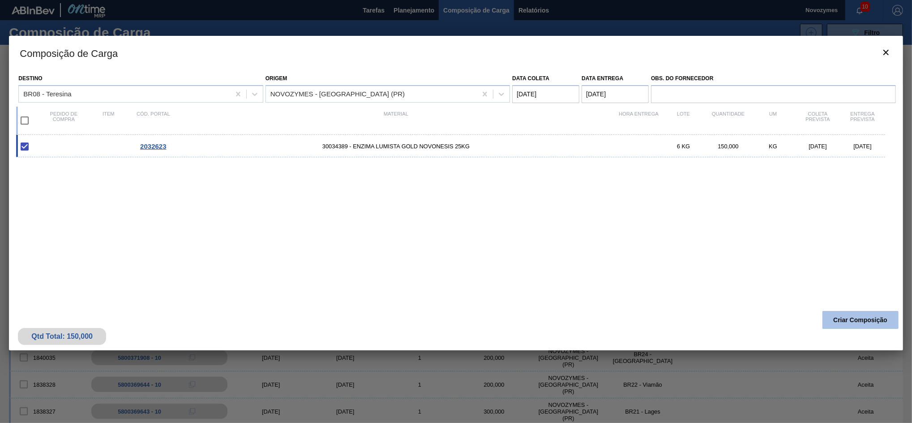
click at [834, 316] on button "Criar Composição" at bounding box center [861, 320] width 76 height 18
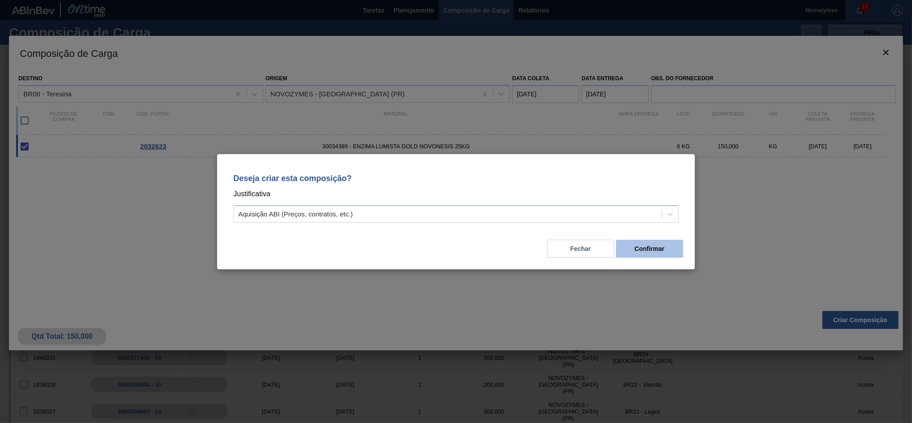
click at [662, 247] on button "Confirmar" at bounding box center [649, 249] width 67 height 18
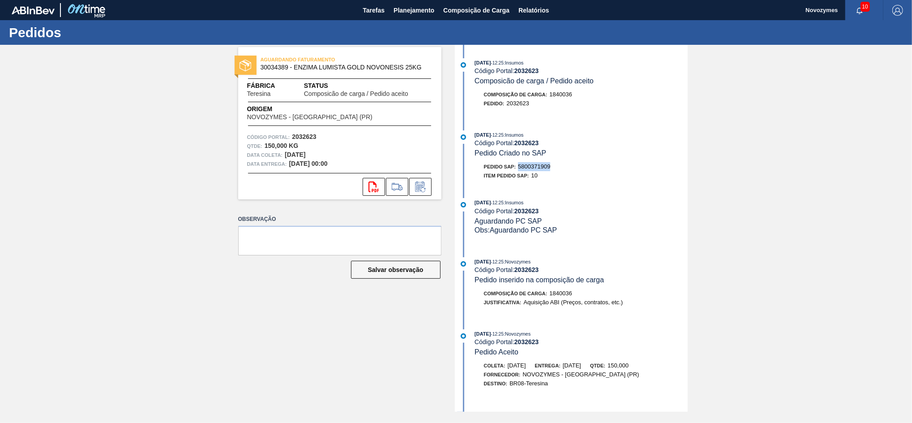
drag, startPoint x: 556, startPoint y: 168, endPoint x: 520, endPoint y: 171, distance: 35.9
click at [520, 171] on div "Pedido SAP: 5800371909" at bounding box center [581, 166] width 213 height 9
copy span "5800371909"
click at [406, 13] on span "Planejamento" at bounding box center [414, 10] width 41 height 11
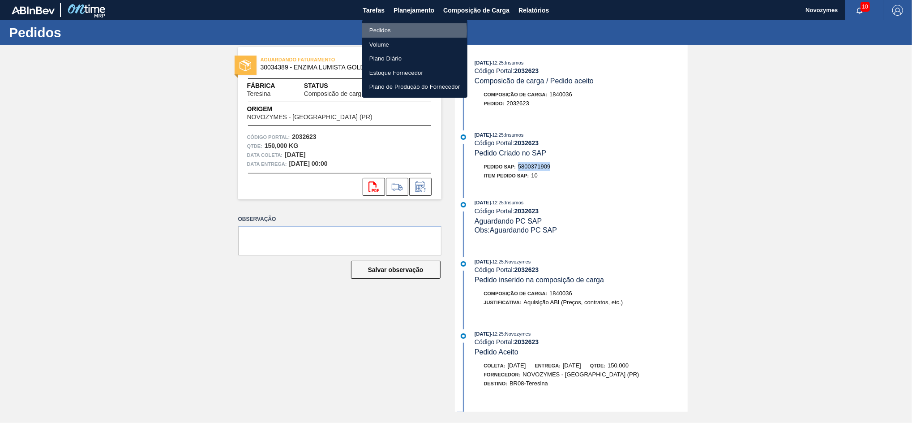
click at [380, 31] on li "Pedidos" at bounding box center [414, 30] width 105 height 14
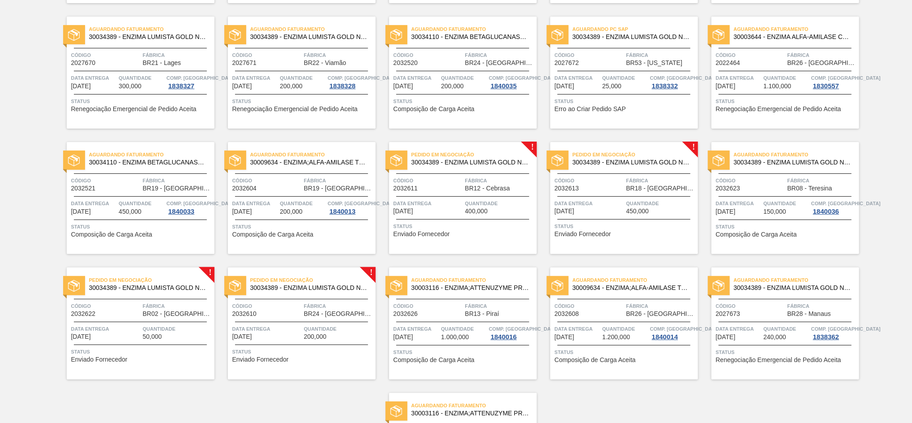
scroll to position [205, 0]
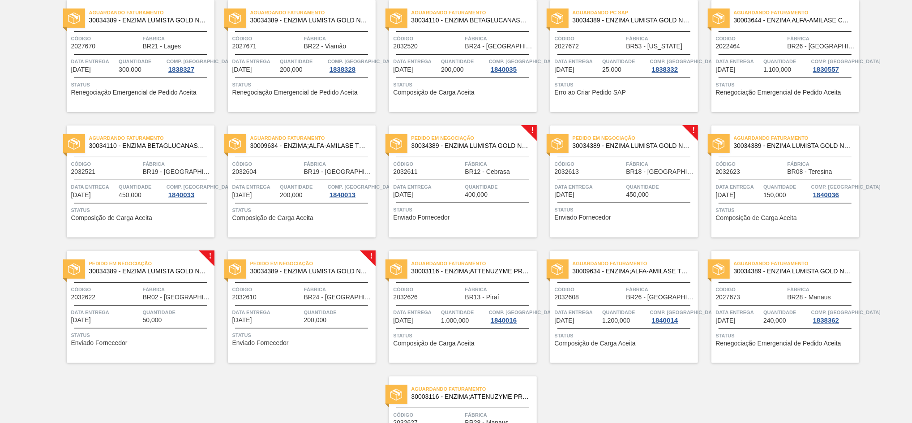
click at [282, 305] on div at bounding box center [301, 305] width 133 height 0
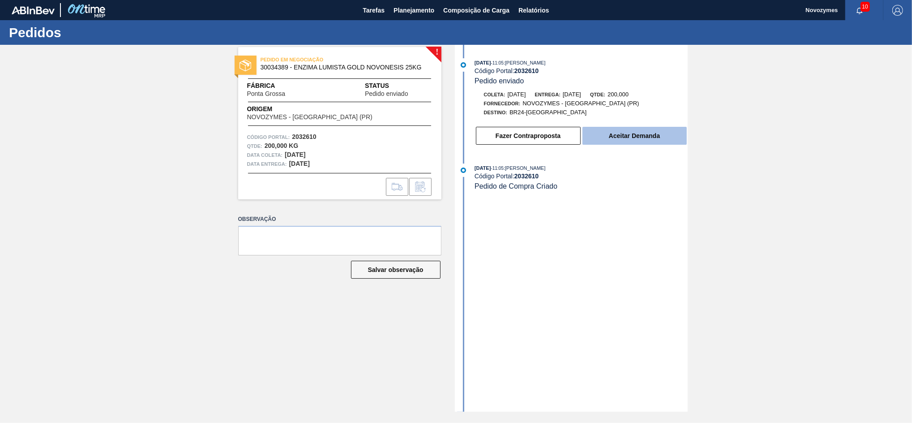
click at [601, 138] on button "Aceitar Demanda" at bounding box center [635, 136] width 104 height 18
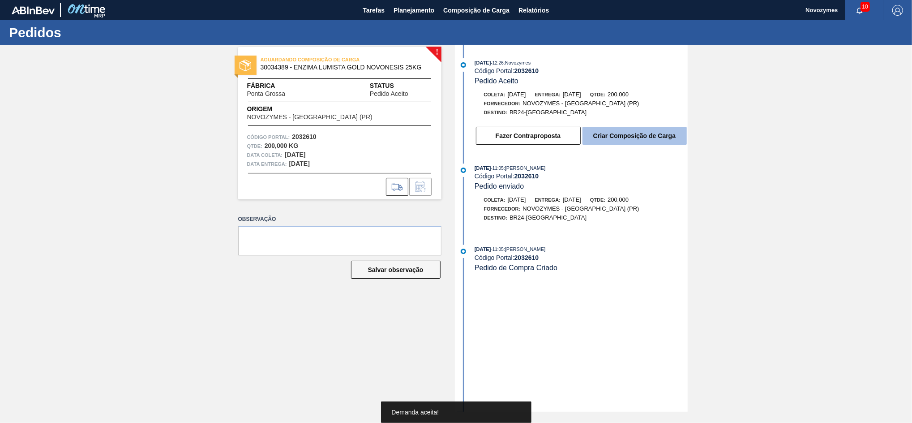
click at [630, 143] on button "Criar Composição de Carga" at bounding box center [635, 136] width 104 height 18
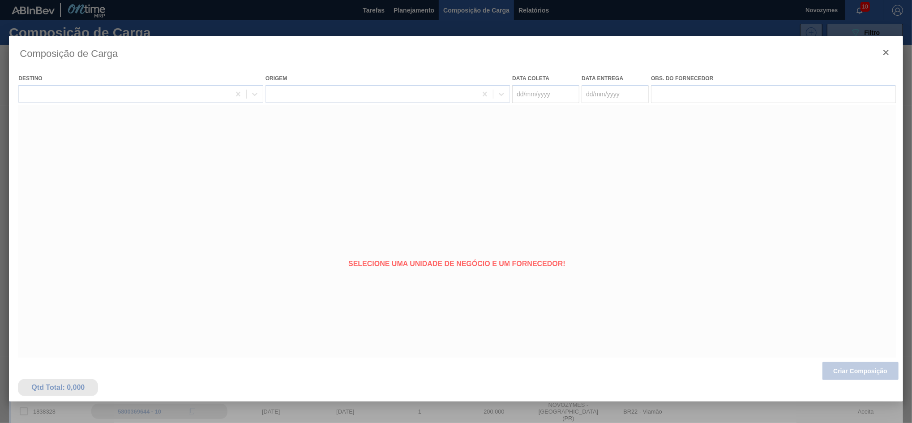
type coleta "[DATE]"
type entrega "[DATE]"
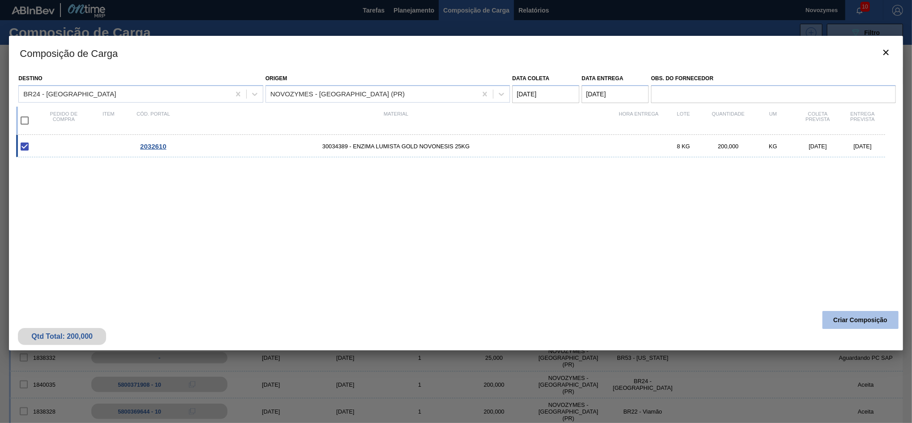
click at [851, 327] on button "Criar Composição" at bounding box center [861, 320] width 76 height 18
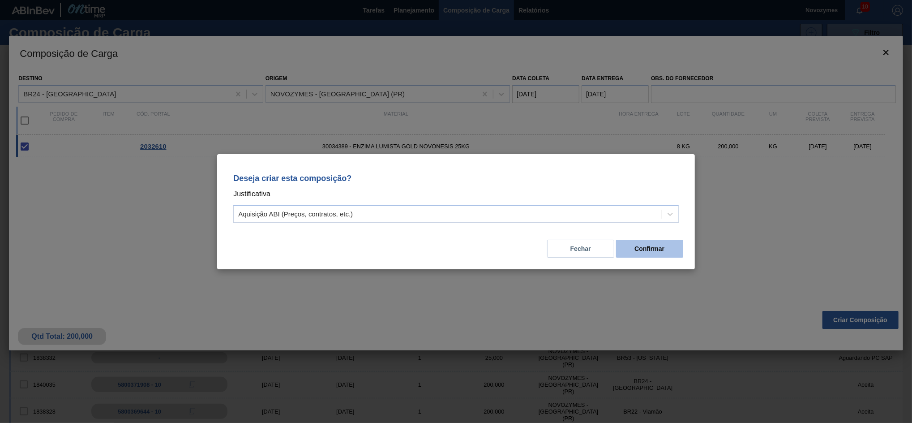
click at [647, 248] on button "Confirmar" at bounding box center [649, 249] width 67 height 18
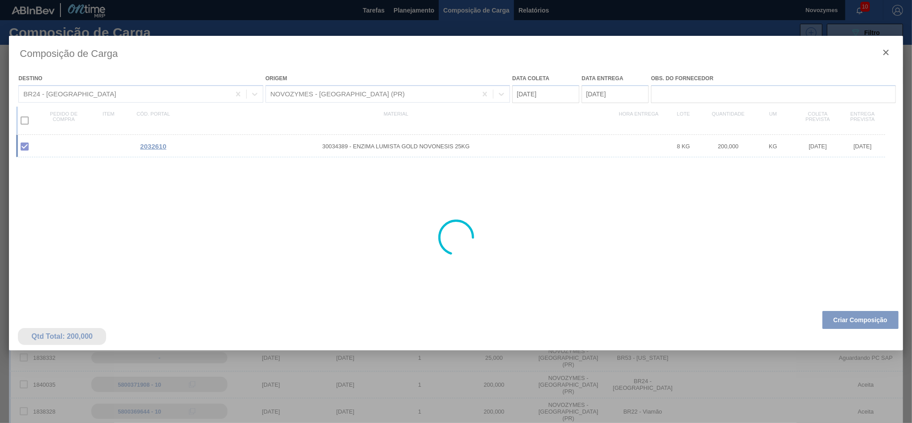
click at [665, 211] on div at bounding box center [456, 237] width 894 height 403
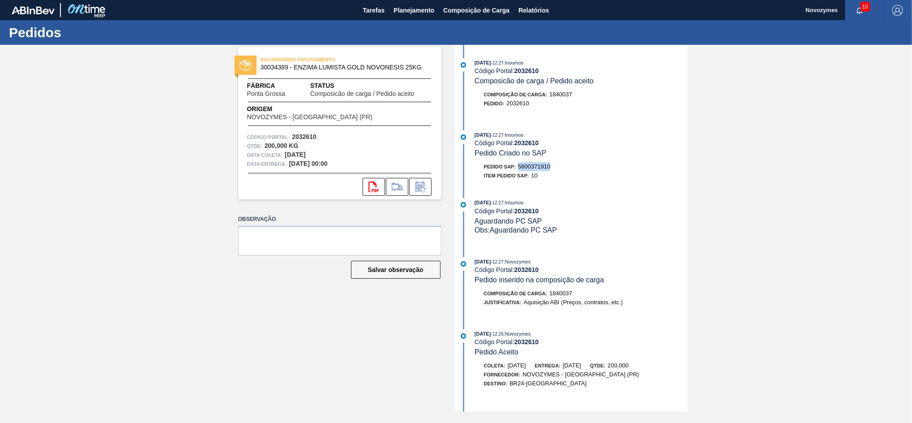
drag, startPoint x: 558, startPoint y: 168, endPoint x: 520, endPoint y: 170, distance: 37.2
click at [520, 170] on div "Pedido SAP: 5800371910" at bounding box center [581, 166] width 213 height 9
copy span "5800371910"
click at [419, 5] on span "Planejamento" at bounding box center [414, 10] width 41 height 11
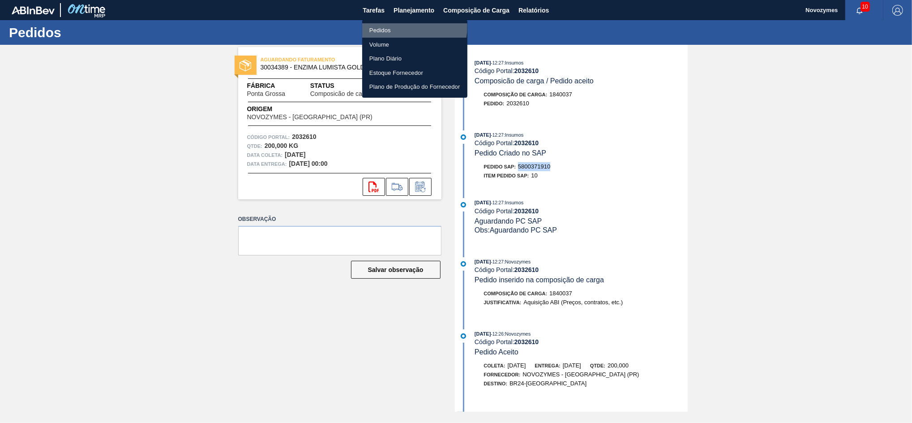
click at [391, 26] on li "Pedidos" at bounding box center [414, 30] width 105 height 14
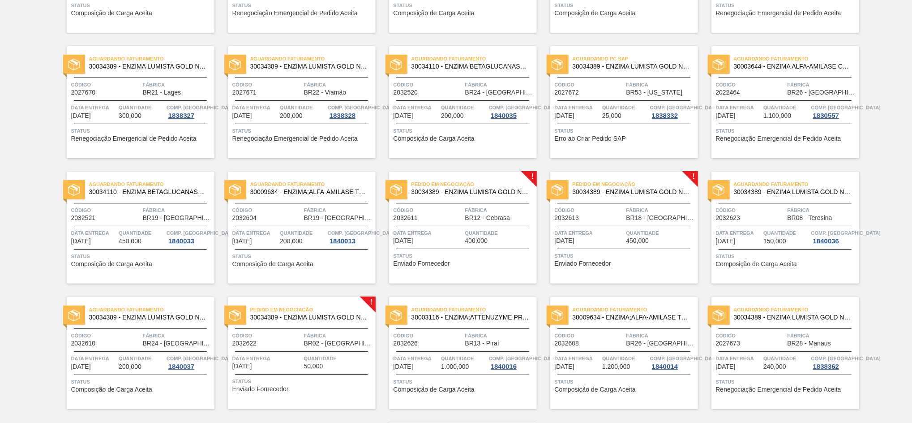
scroll to position [184, 0]
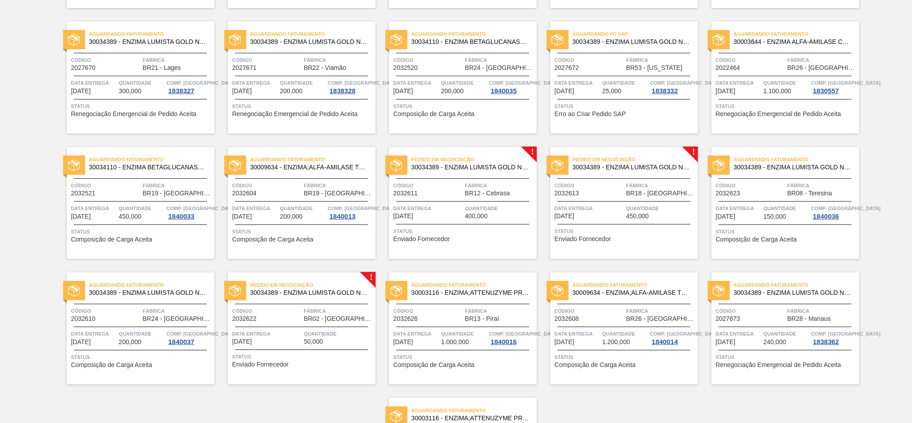
click at [253, 320] on span "2032622" at bounding box center [244, 318] width 25 height 7
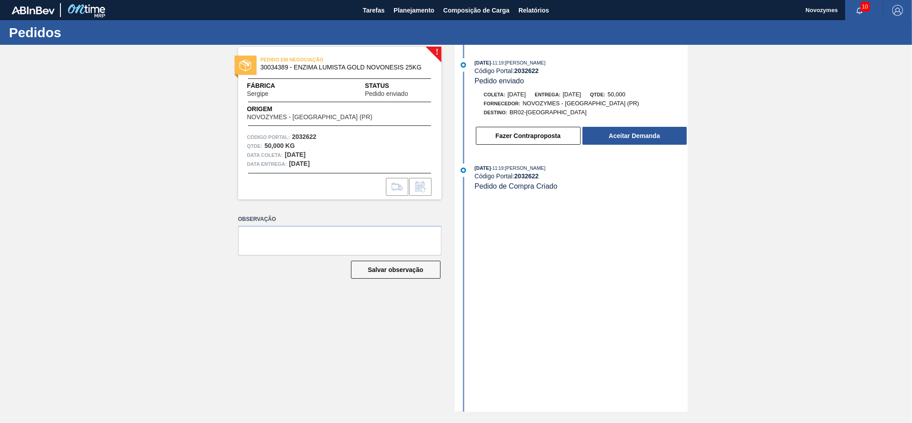
click at [605, 146] on div "Fazer Contraproposta Aceitar Demanda" at bounding box center [581, 136] width 213 height 20
click at [618, 133] on button "Aceitar Demanda" at bounding box center [635, 136] width 104 height 18
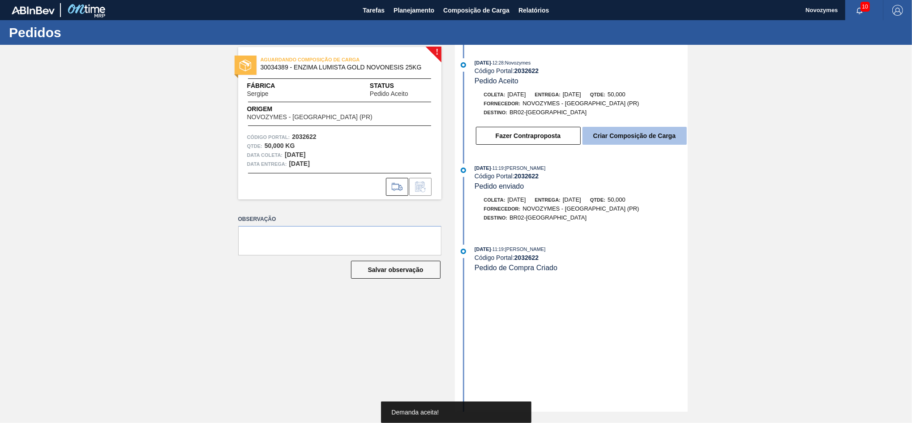
click at [628, 142] on button "Criar Composição de Carga" at bounding box center [635, 136] width 104 height 18
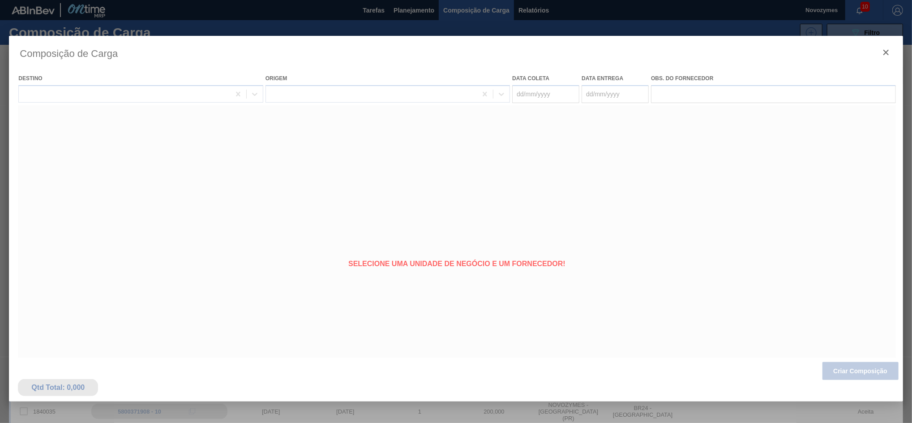
type coleta "25/09/2025"
type entrega "05/10/2025"
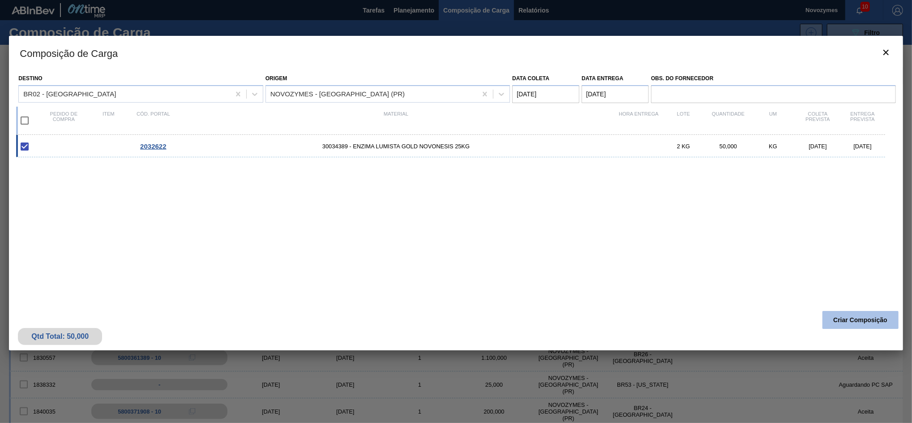
click at [844, 314] on button "Criar Composição" at bounding box center [861, 320] width 76 height 18
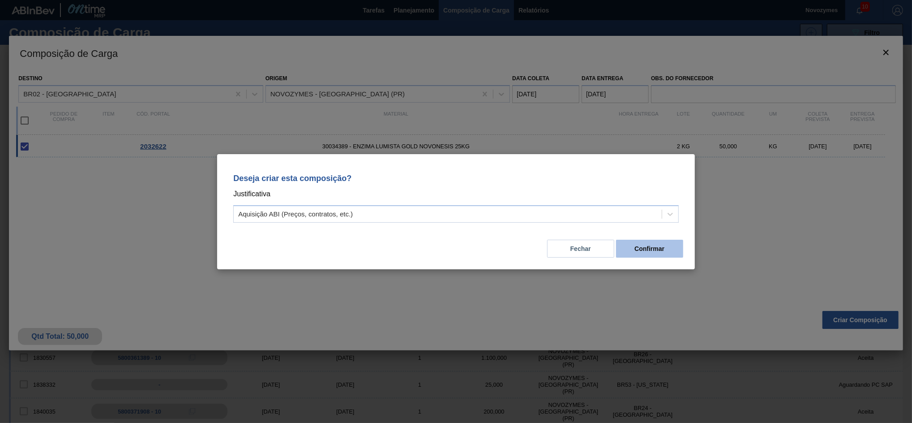
click at [653, 247] on button "Confirmar" at bounding box center [649, 249] width 67 height 18
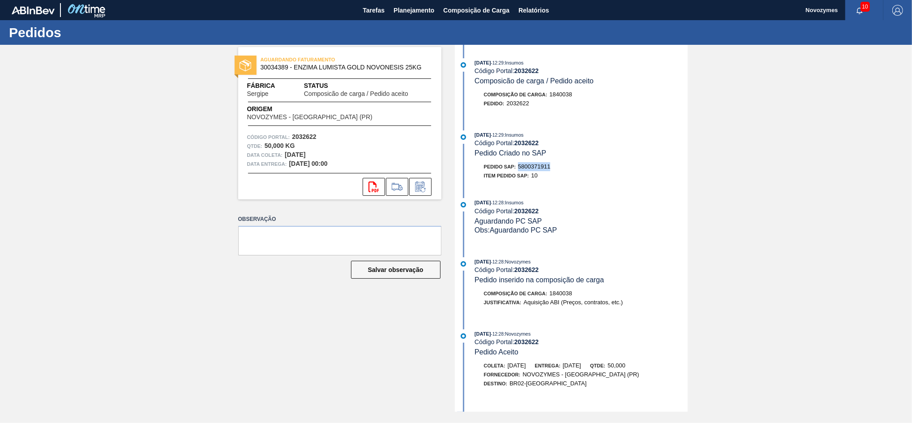
drag, startPoint x: 559, startPoint y: 169, endPoint x: 516, endPoint y: 167, distance: 43.0
click at [516, 167] on div "Pedido SAP: 5800371911" at bounding box center [581, 166] width 213 height 9
click at [563, 168] on div "Pedido SAP: 5800371911" at bounding box center [581, 166] width 213 height 9
drag, startPoint x: 563, startPoint y: 168, endPoint x: 519, endPoint y: 171, distance: 43.9
click at [519, 171] on div "Pedido SAP: 5800371911" at bounding box center [581, 166] width 213 height 9
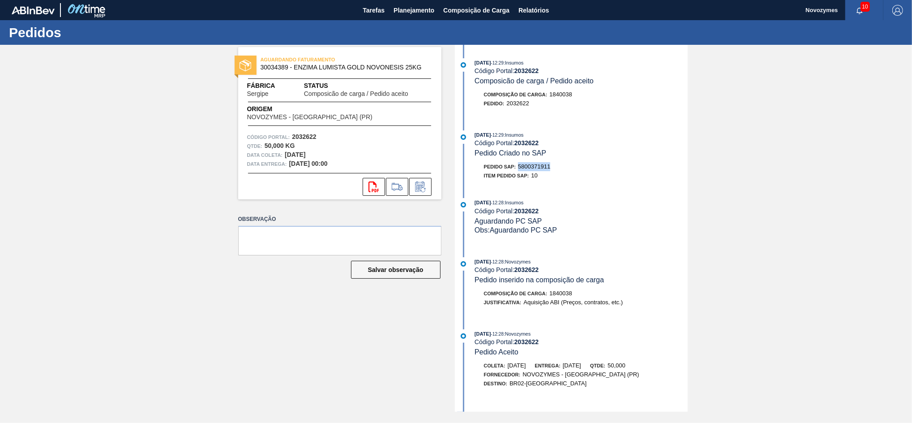
copy span "5800371911"
click at [403, 15] on span "Planejamento" at bounding box center [414, 10] width 41 height 11
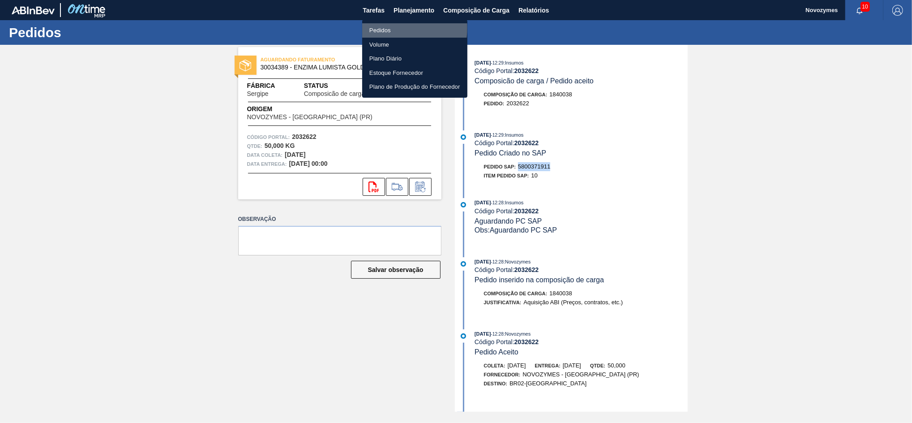
click at [394, 28] on li "Pedidos" at bounding box center [414, 30] width 105 height 14
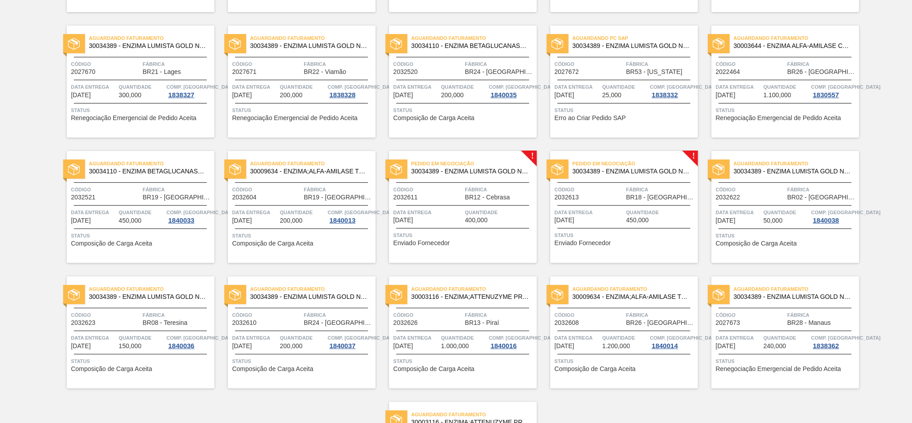
scroll to position [181, 0]
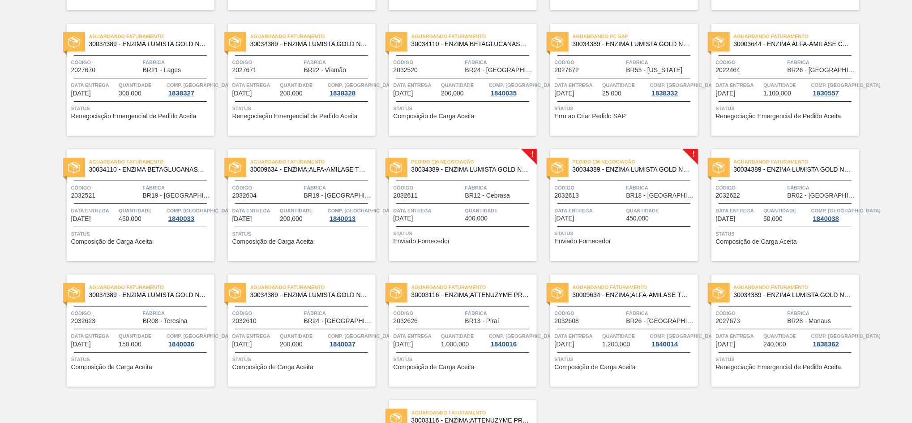
click at [435, 205] on div "Pedido em Negociação 30034389 - ENZIMA LUMISTA GOLD NOVONESIS 25KG Código 20326…" at bounding box center [463, 205] width 148 height 112
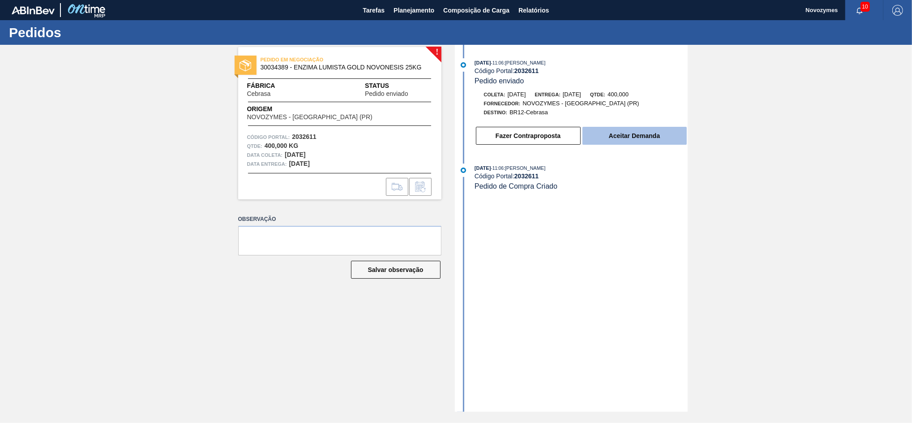
click at [591, 137] on button "Aceitar Demanda" at bounding box center [635, 136] width 104 height 18
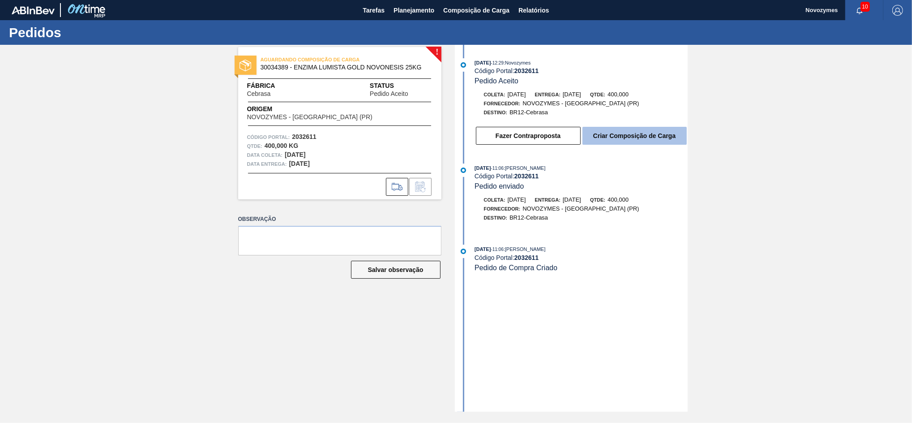
click at [617, 137] on button "Criar Composição de Carga" at bounding box center [635, 136] width 104 height 18
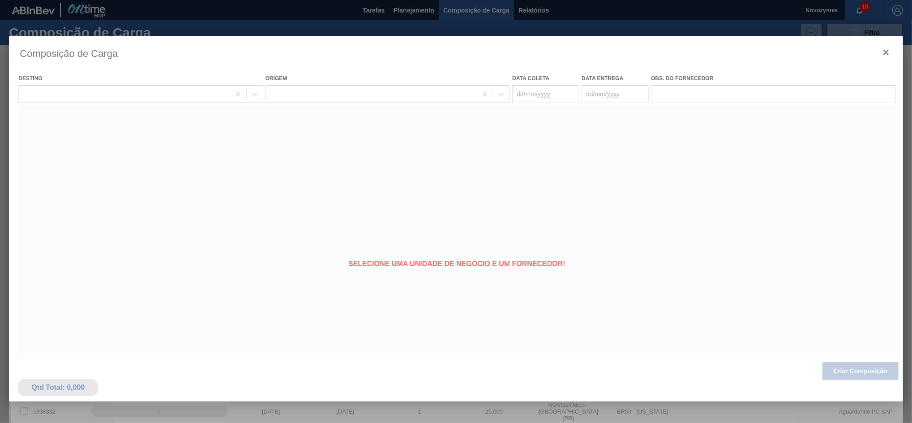
type coleta "[DATE]"
type entrega "[DATE]"
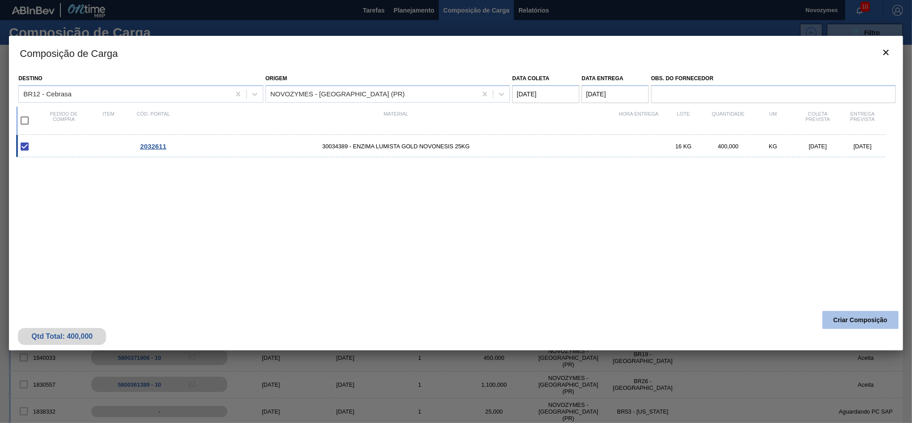
click at [847, 317] on button "Criar Composição" at bounding box center [861, 320] width 76 height 18
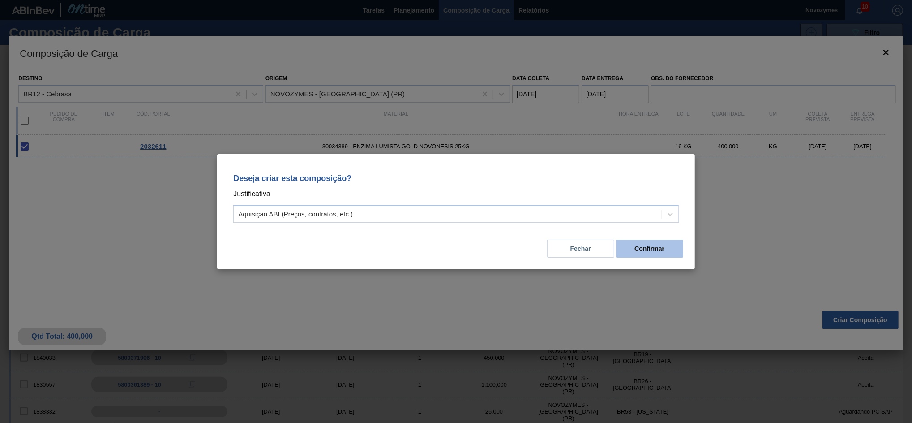
click at [670, 243] on button "Confirmar" at bounding box center [649, 249] width 67 height 18
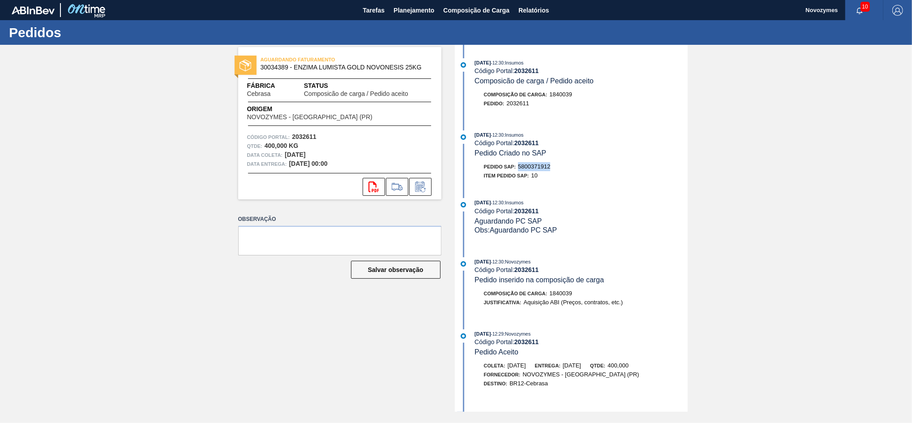
drag, startPoint x: 555, startPoint y: 165, endPoint x: 520, endPoint y: 168, distance: 35.1
click at [520, 168] on div "[DATE] 12:30 : Insumos Código Portal: 2032611 Pedido Criado no SAP Pedido SAP: …" at bounding box center [572, 157] width 231 height 54
copy span "5800371912"
